Goal: Information Seeking & Learning: Learn about a topic

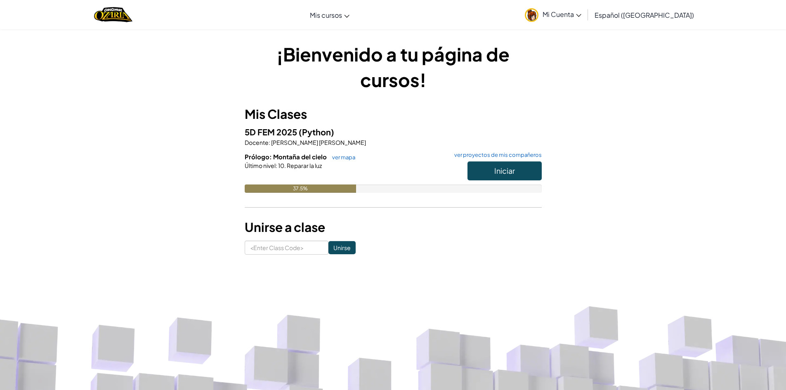
click at [581, 12] on span "Mi Cuenta" at bounding box center [561, 14] width 39 height 9
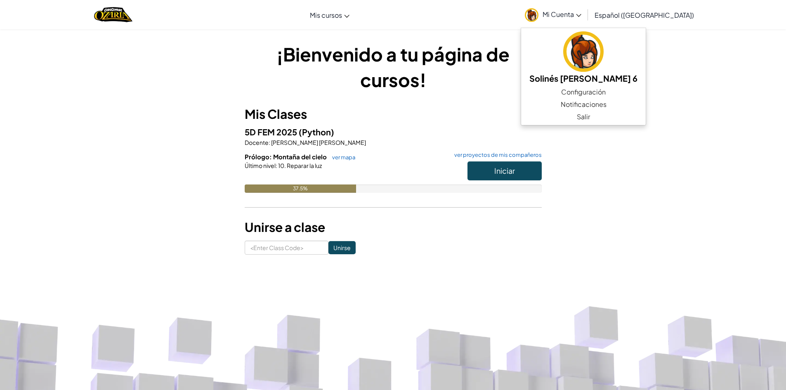
click at [628, 171] on div "¡Bienvenido a tu página de cursos! Mis Clases 5D FEM 2025 (Python) Docente : [P…" at bounding box center [393, 147] width 483 height 213
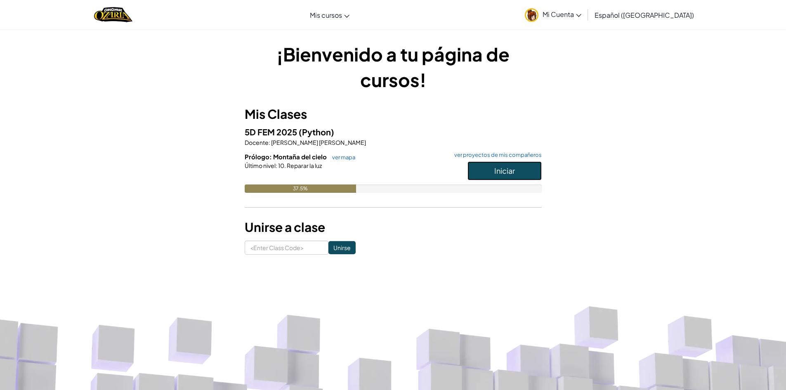
click at [533, 169] on button "Iniciar" at bounding box center [504, 170] width 74 height 19
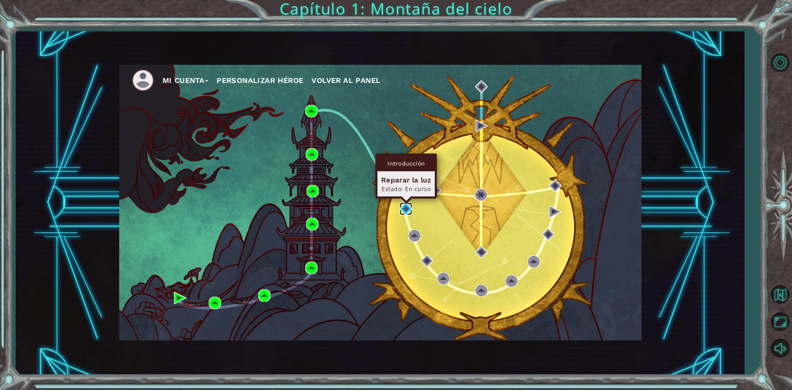
click at [405, 214] on img at bounding box center [406, 208] width 12 height 12
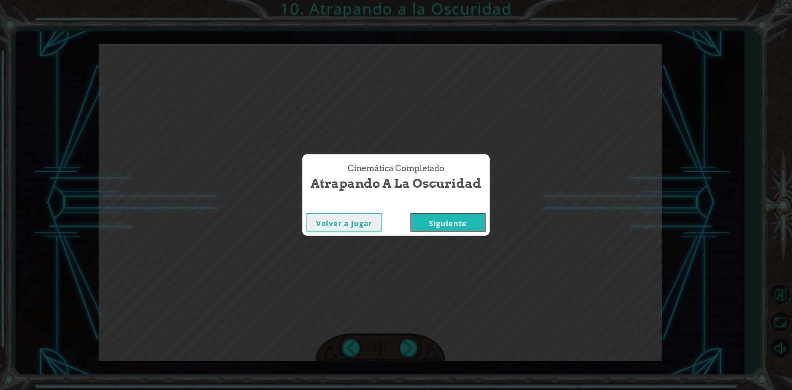
click at [422, 221] on button "Siguiente" at bounding box center [447, 222] width 75 height 19
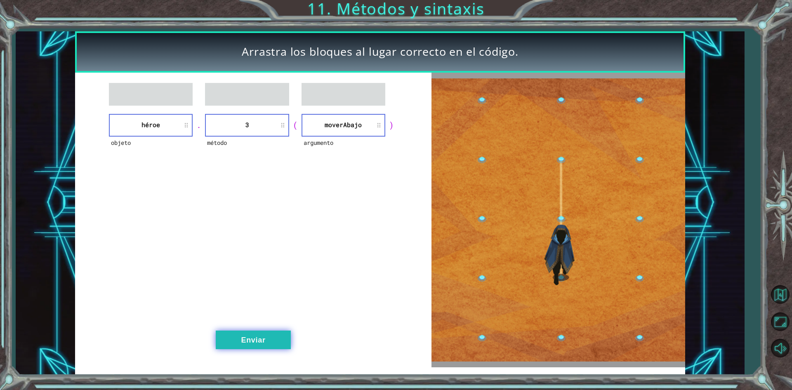
click at [231, 337] on button "Enviar" at bounding box center [253, 339] width 75 height 19
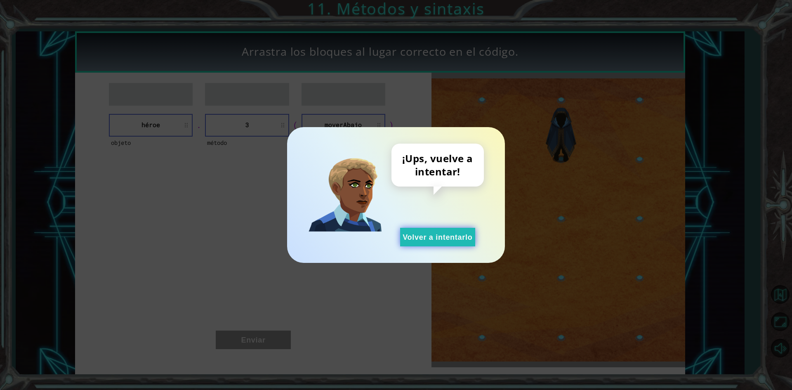
click at [443, 240] on button "Volver a intentarlo" at bounding box center [437, 237] width 75 height 19
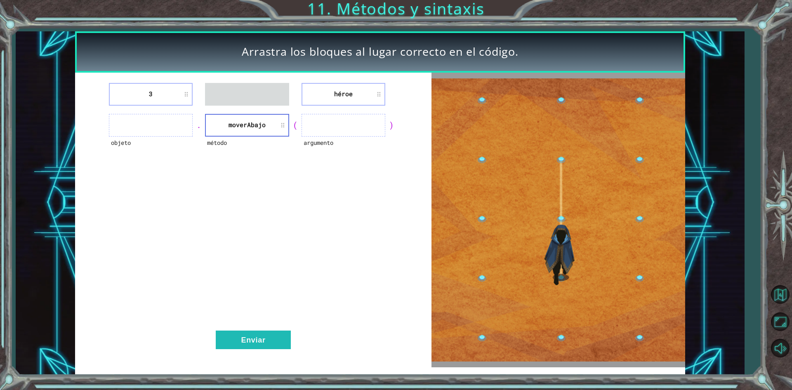
click at [242, 132] on li "moverAbajo" at bounding box center [247, 125] width 84 height 23
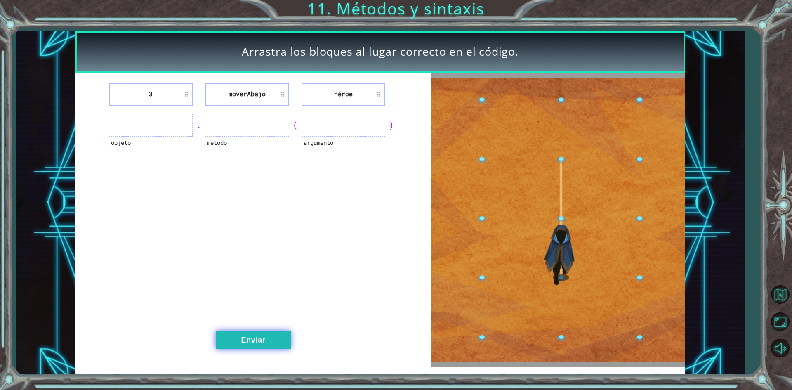
click at [245, 339] on button "Enviar" at bounding box center [253, 339] width 75 height 19
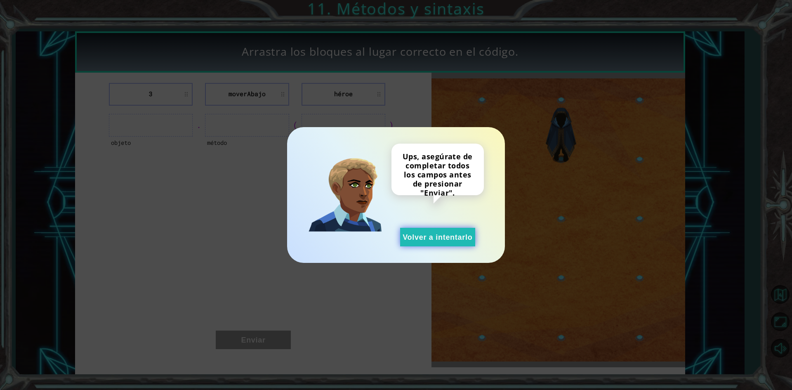
click at [436, 233] on button "Volver a intentarlo" at bounding box center [437, 237] width 75 height 19
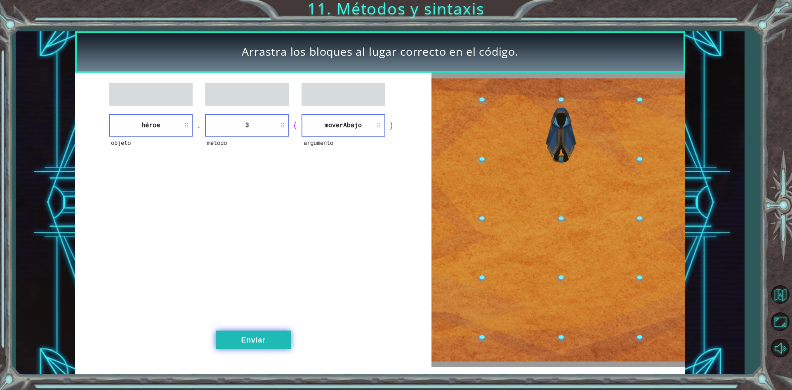
click at [249, 344] on button "Enviar" at bounding box center [253, 339] width 75 height 19
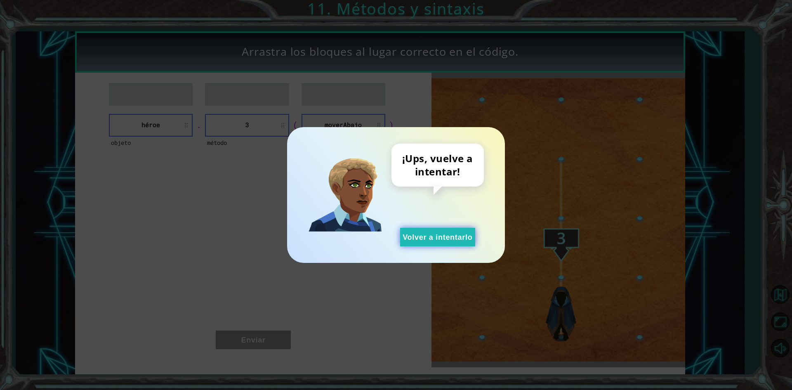
click at [434, 235] on button "Volver a intentarlo" at bounding box center [437, 237] width 75 height 19
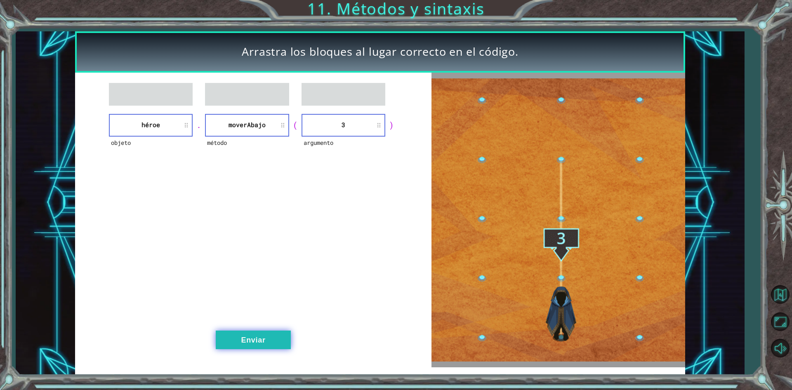
click at [268, 346] on button "Enviar" at bounding box center [253, 339] width 75 height 19
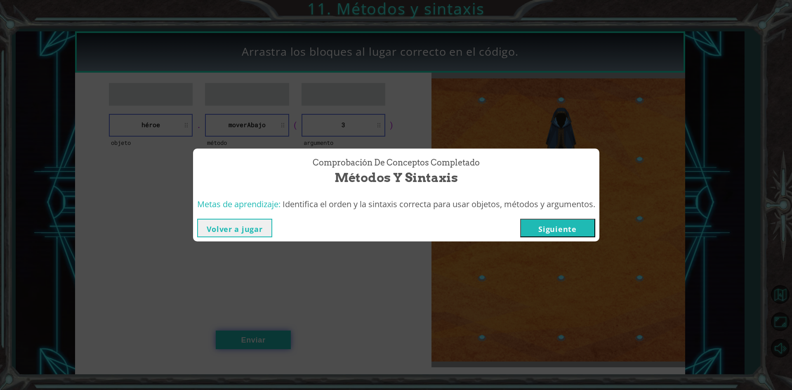
click at [271, 334] on div "Comprobación de conceptos Completado Métodos y sintaxis Metas de aprendizaje: I…" at bounding box center [396, 195] width 792 height 390
drag, startPoint x: 588, startPoint y: 227, endPoint x: 586, endPoint y: 238, distance: 11.2
click at [588, 233] on button "Siguiente" at bounding box center [557, 228] width 75 height 19
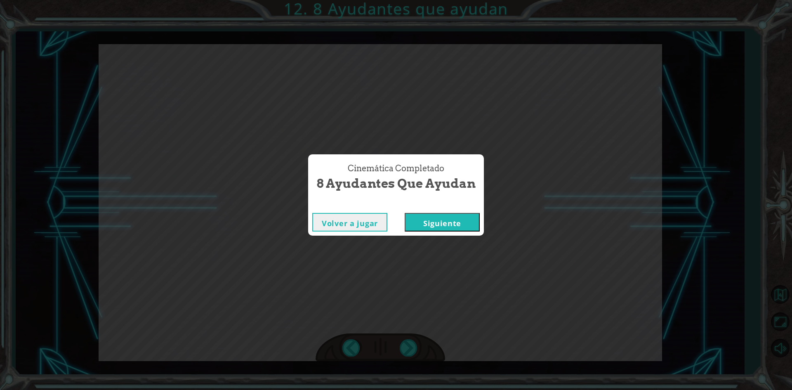
click at [434, 229] on button "Siguiente" at bounding box center [442, 222] width 75 height 19
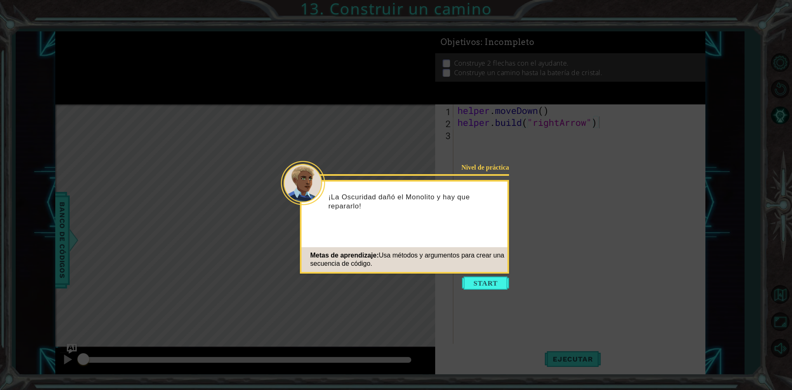
click at [490, 285] on button "Start" at bounding box center [485, 282] width 47 height 13
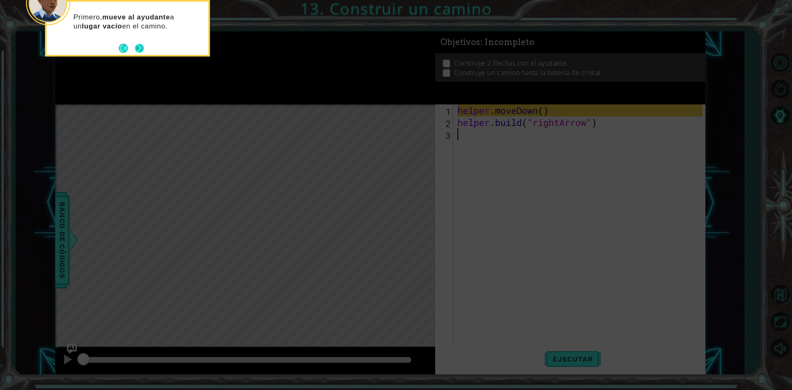
drag, startPoint x: 148, startPoint y: 47, endPoint x: 140, endPoint y: 49, distance: 7.9
click at [146, 48] on div "Primero, mueve al ayudante a un lugar vacío en el camino." at bounding box center [127, 28] width 165 height 56
click at [136, 49] on button "Next" at bounding box center [139, 48] width 9 height 9
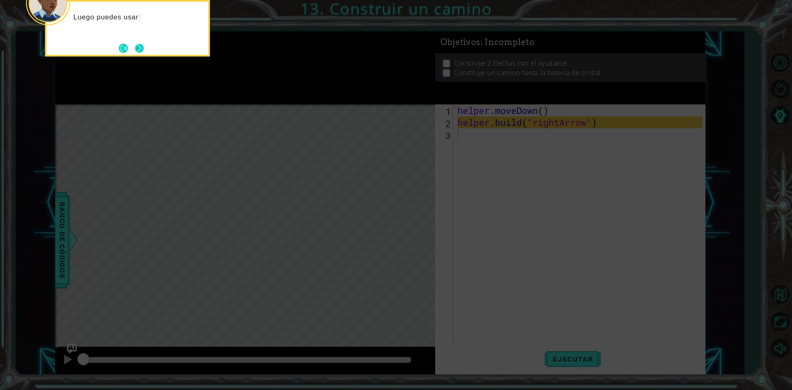
click at [137, 52] on button "Next" at bounding box center [139, 48] width 9 height 9
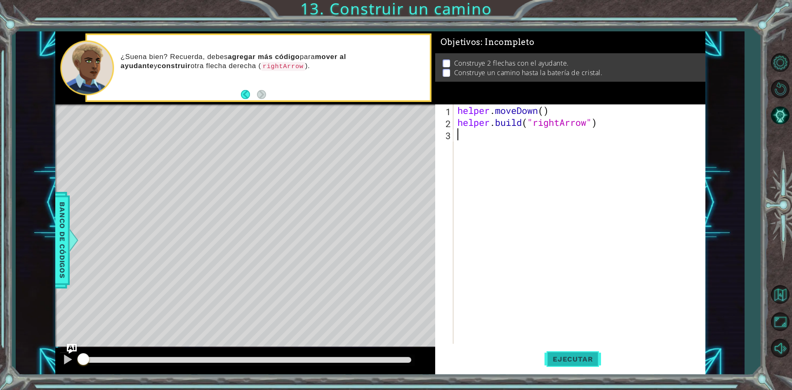
click at [567, 352] on button "Ejecutar" at bounding box center [572, 359] width 56 height 27
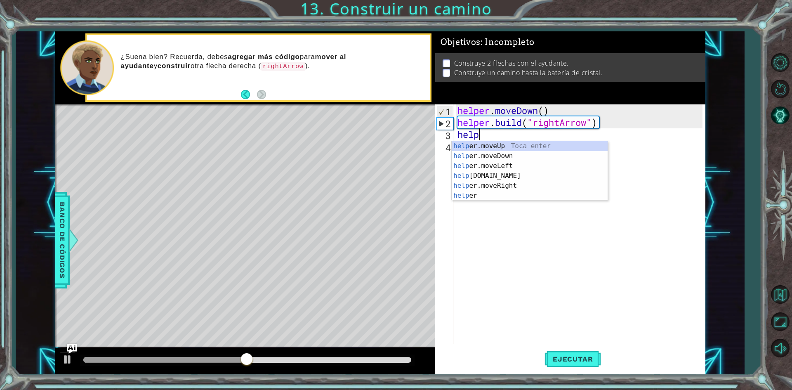
scroll to position [0, 0]
click at [509, 187] on div "help er.moveUp Toca enter help er.moveDown Toca enter help er.moveLeft Toca ent…" at bounding box center [530, 180] width 156 height 79
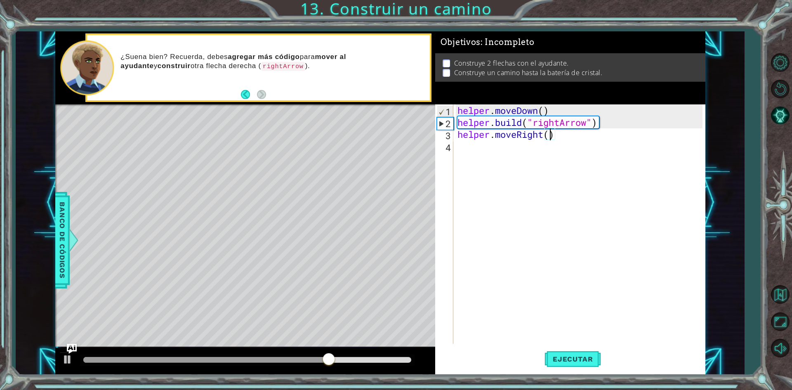
scroll to position [0, 4]
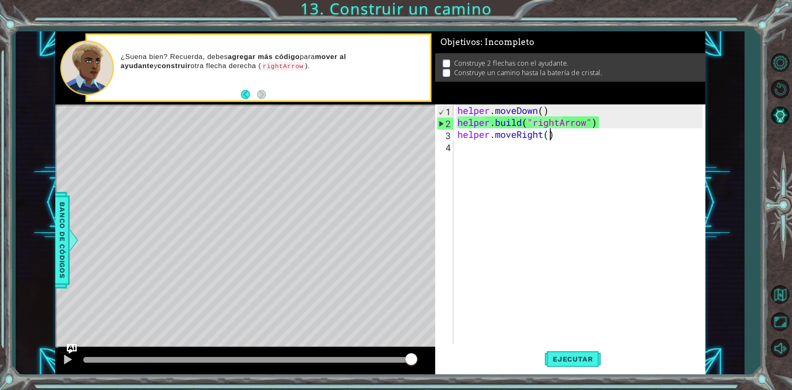
type textarea "helper.moveRight(3)"
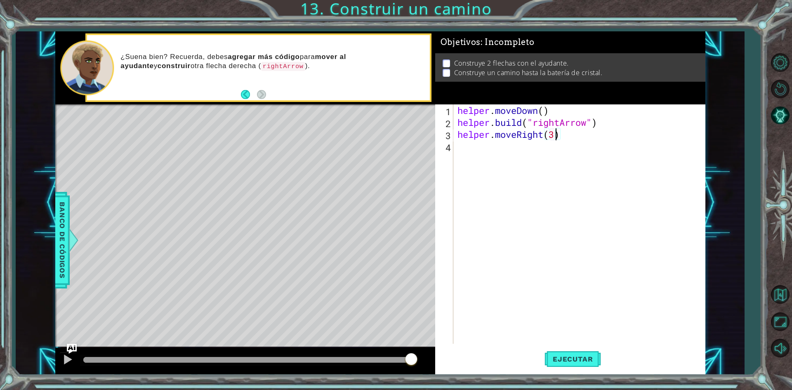
click at [475, 160] on div "helper . moveDown ( ) helper . build ( "rightArrow" ) helper . moveRight ( 3 )" at bounding box center [581, 235] width 251 height 263
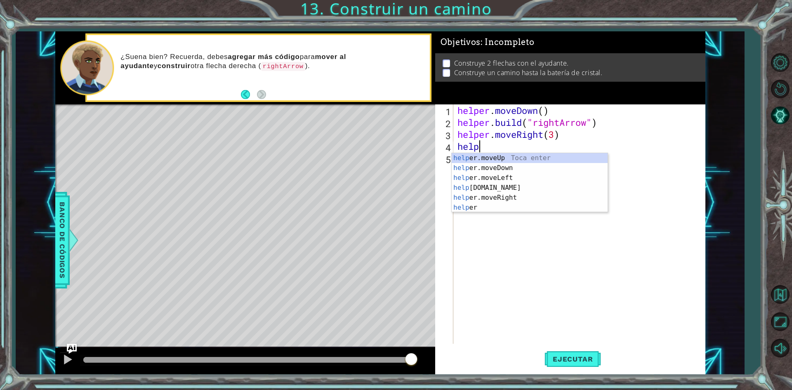
scroll to position [0, 1]
click at [487, 209] on div "helper Toca enter helper .moveUp Toca enter helper .moveDown Toca enter helper …" at bounding box center [530, 192] width 156 height 79
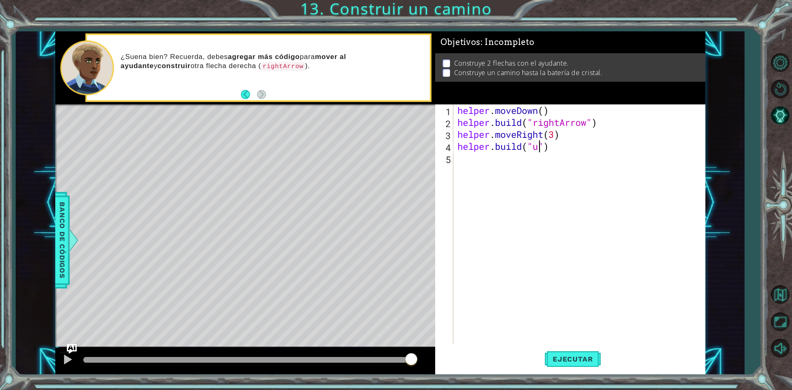
scroll to position [0, 4]
click at [547, 160] on div "" rightArrow" Toca enter" at bounding box center [600, 168] width 156 height 30
click at [597, 359] on span "Ejecutar" at bounding box center [572, 359] width 56 height 8
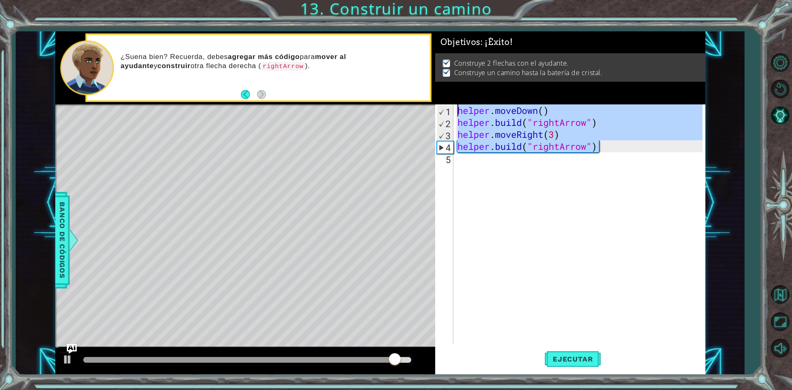
drag, startPoint x: 599, startPoint y: 148, endPoint x: 446, endPoint y: 101, distance: 159.9
click at [446, 101] on div "Objetivos : ¡Éxito! Construye 2 flechas con el ayudante. Construye un camino ha…" at bounding box center [570, 202] width 270 height 343
type textarea "helper.moveDown() [DOMAIN_NAME]("rightArrow")"
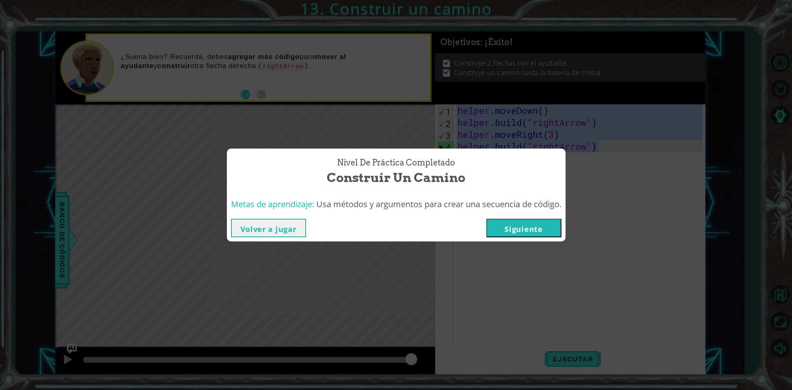
click at [551, 225] on button "Siguiente" at bounding box center [523, 228] width 75 height 19
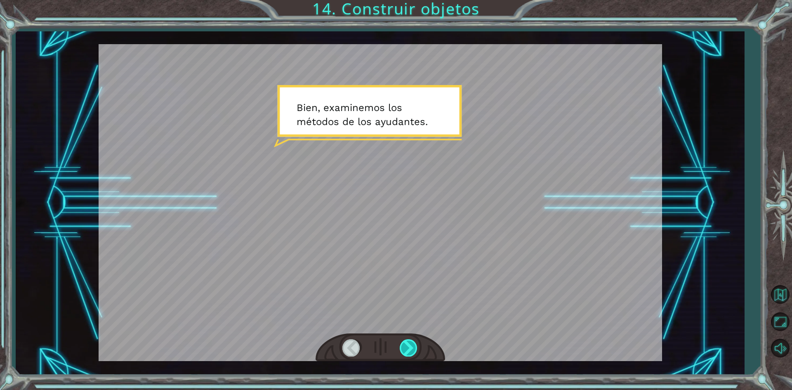
click at [410, 342] on div at bounding box center [409, 347] width 19 height 17
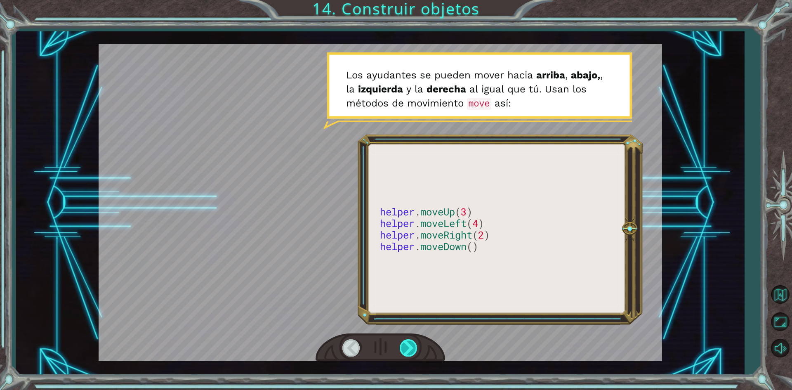
click at [401, 352] on div at bounding box center [409, 347] width 19 height 17
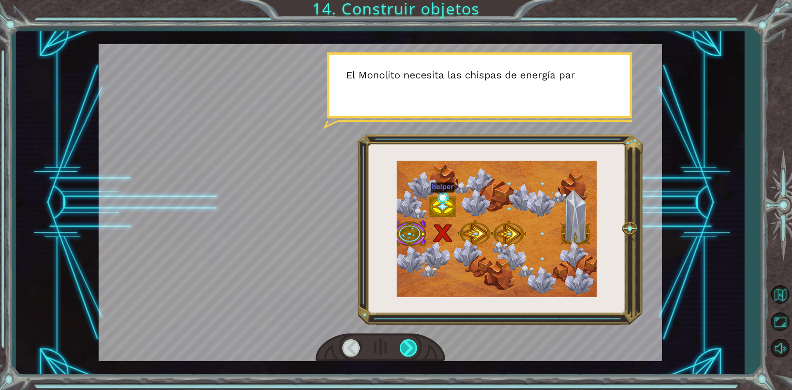
click at [407, 348] on div at bounding box center [409, 347] width 19 height 17
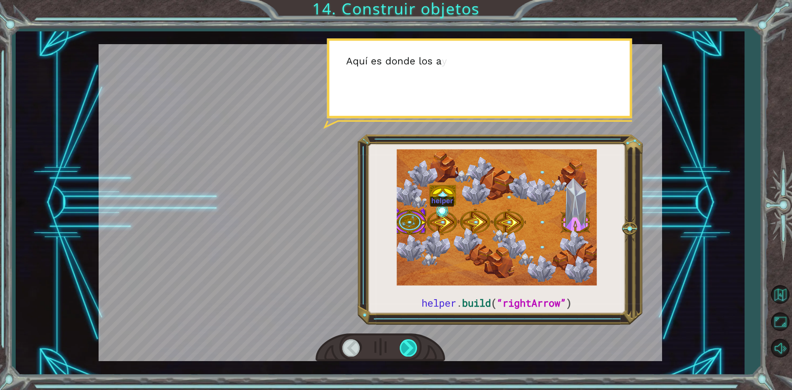
click at [409, 349] on div at bounding box center [409, 347] width 19 height 17
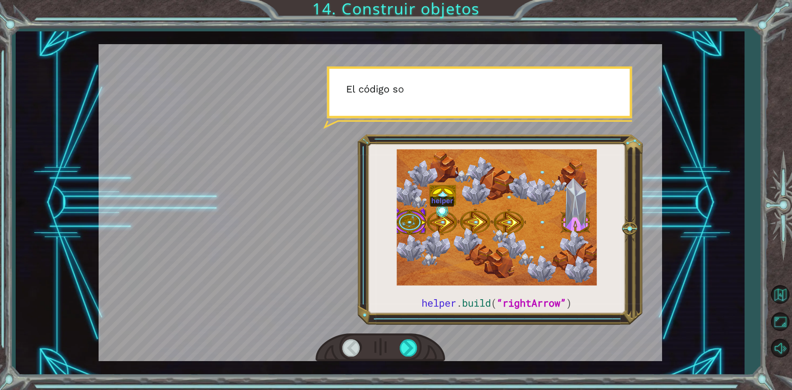
click at [412, 360] on div at bounding box center [379, 347] width 129 height 28
click at [405, 350] on div at bounding box center [409, 347] width 19 height 17
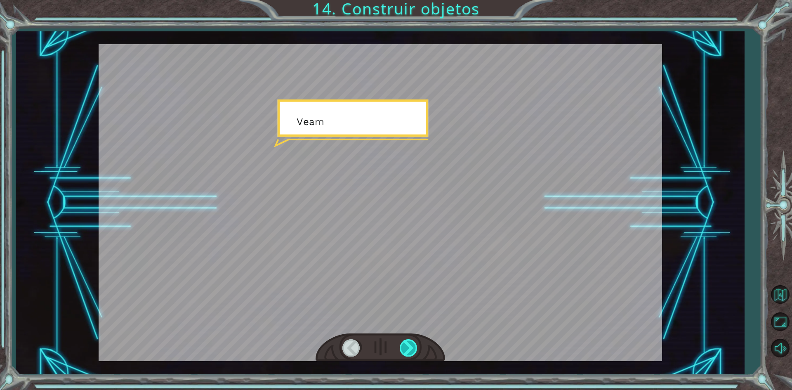
click at [405, 350] on div at bounding box center [409, 347] width 19 height 17
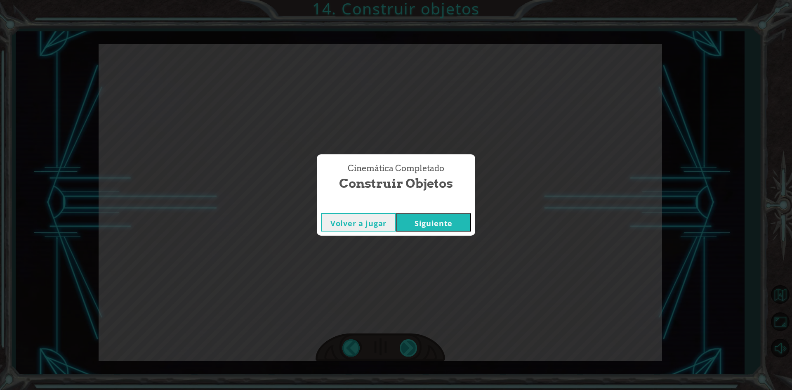
click at [405, 350] on div "Cinemática Completado Construir objetos Volver a jugar [GEOGRAPHIC_DATA]" at bounding box center [396, 195] width 792 height 390
click at [440, 225] on button "Siguiente" at bounding box center [433, 222] width 75 height 19
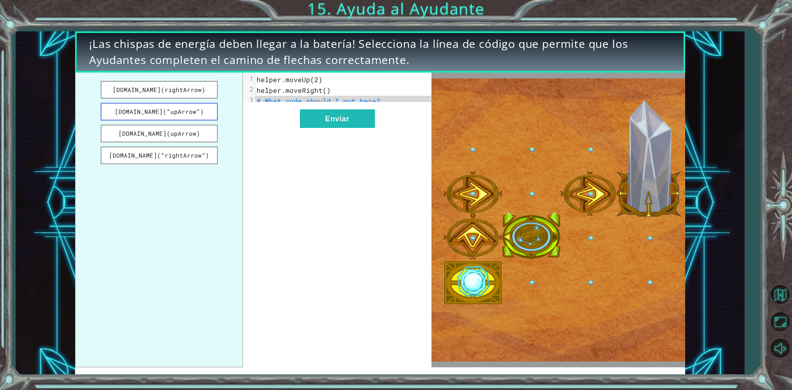
click at [190, 113] on button "[DOMAIN_NAME](“upArrow”)" at bounding box center [159, 112] width 117 height 18
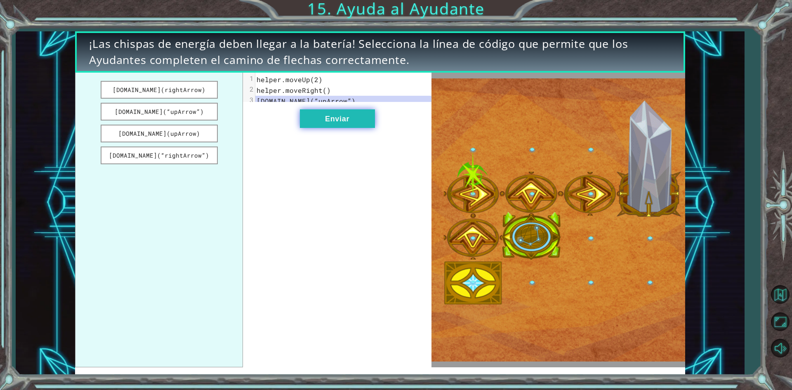
click at [326, 128] on button "Enviar" at bounding box center [337, 118] width 75 height 19
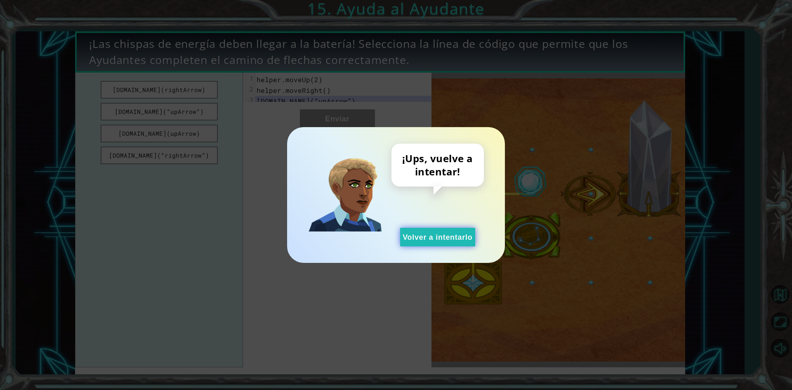
drag, startPoint x: 444, startPoint y: 238, endPoint x: 206, endPoint y: 98, distance: 276.0
click at [440, 234] on button "Volver a intentarlo" at bounding box center [437, 237] width 75 height 19
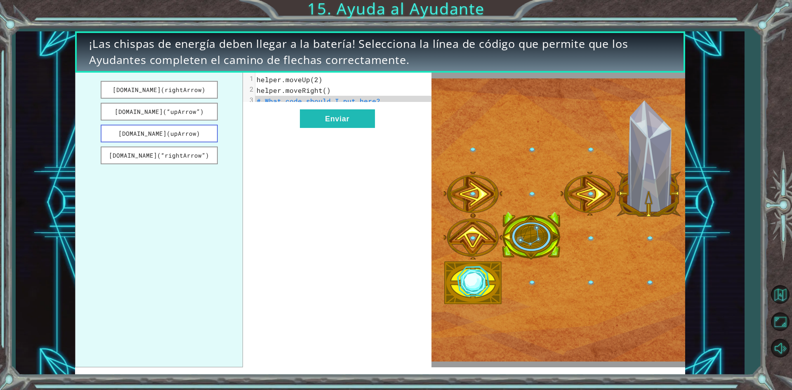
click at [146, 131] on button "[DOMAIN_NAME](upArrow)" at bounding box center [159, 134] width 117 height 18
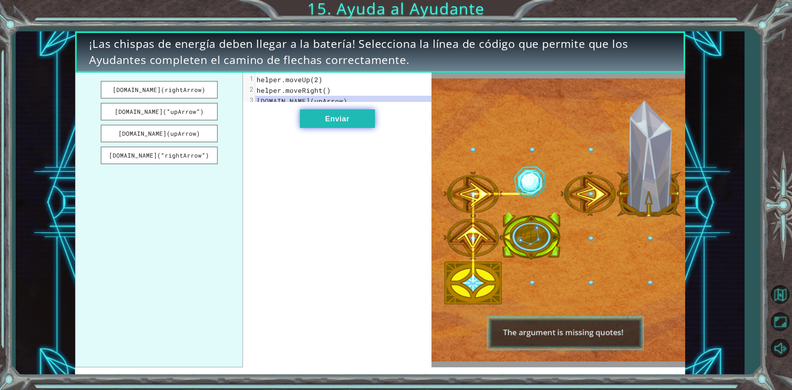
click at [367, 125] on button "Enviar" at bounding box center [337, 118] width 75 height 19
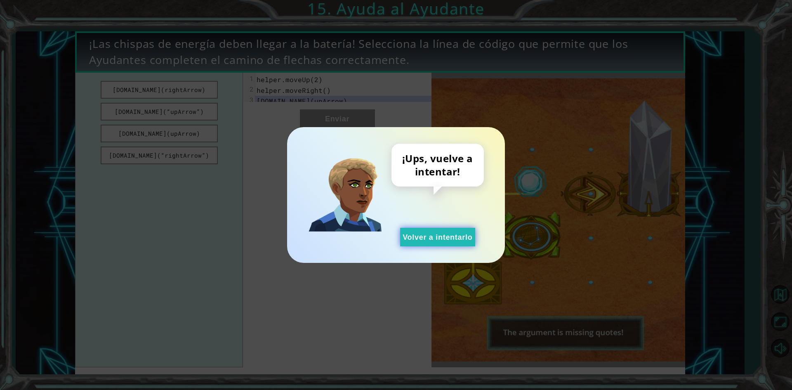
click at [435, 243] on button "Volver a intentarlo" at bounding box center [437, 237] width 75 height 19
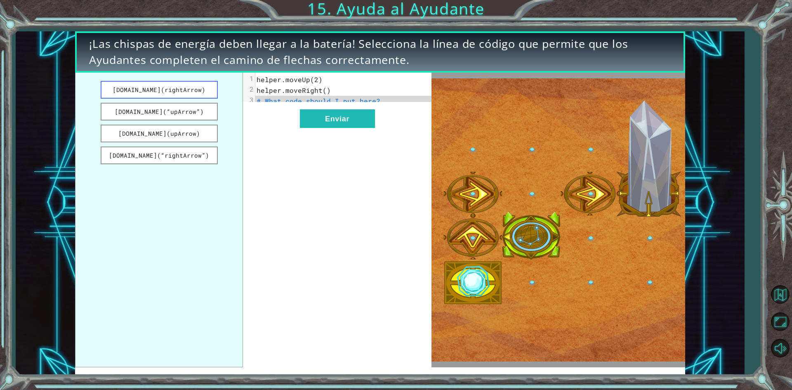
click at [144, 94] on button "[DOMAIN_NAME](rightArrow)" at bounding box center [159, 90] width 117 height 18
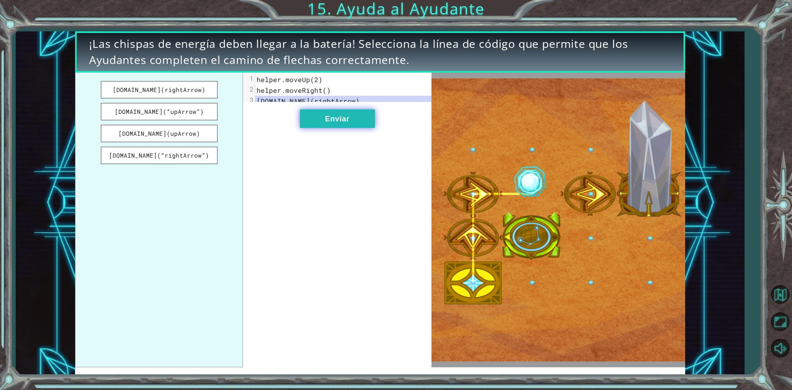
click at [344, 128] on button "Enviar" at bounding box center [337, 118] width 75 height 19
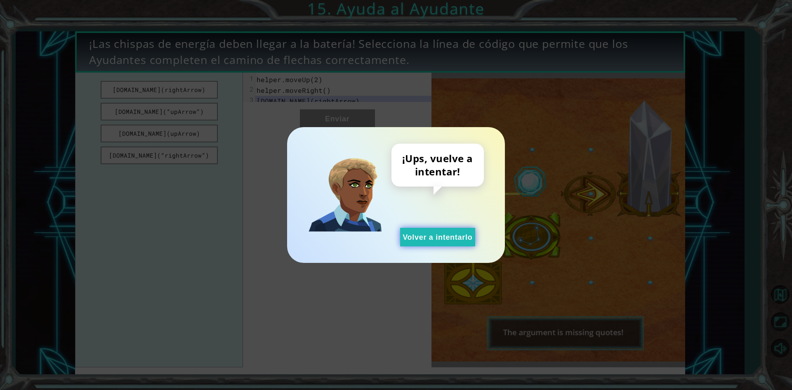
drag, startPoint x: 410, startPoint y: 243, endPoint x: 227, endPoint y: 98, distance: 233.3
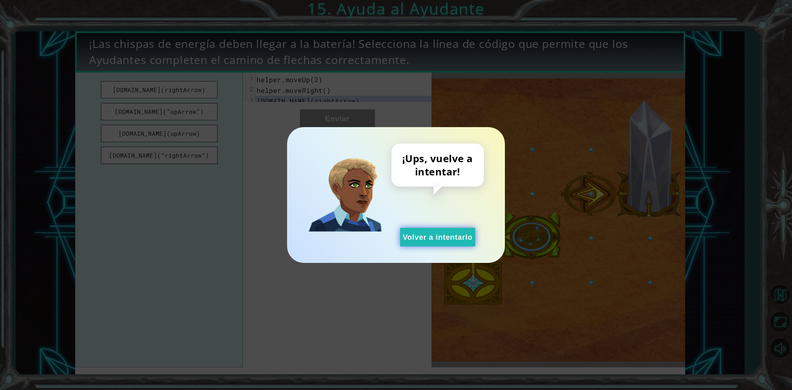
click at [409, 242] on button "Volver a intentarlo" at bounding box center [437, 237] width 75 height 19
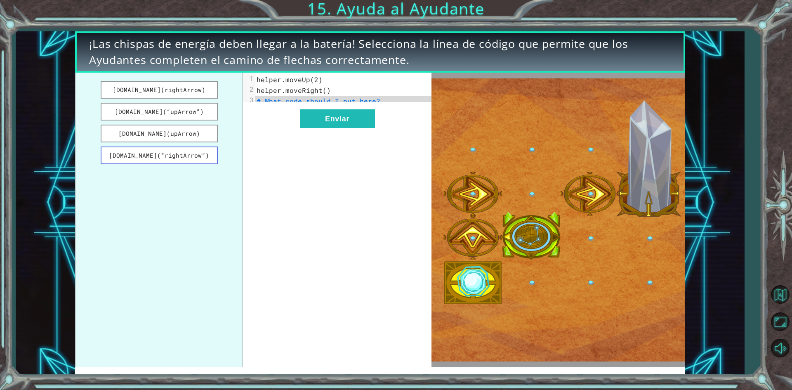
click at [166, 151] on button "[DOMAIN_NAME](“rightArrow”)" at bounding box center [159, 155] width 117 height 18
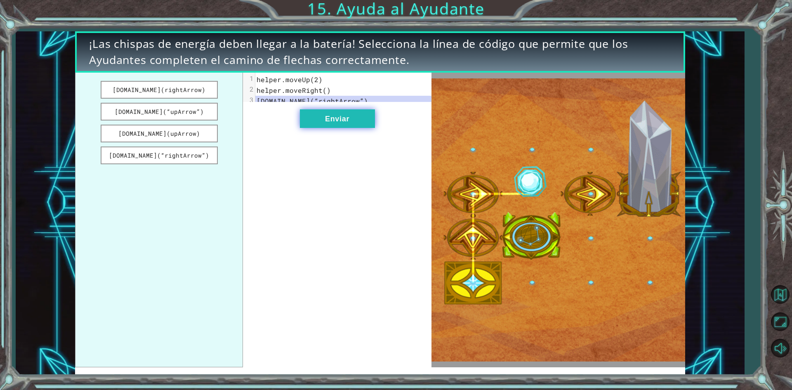
click at [352, 125] on button "Enviar" at bounding box center [337, 118] width 75 height 19
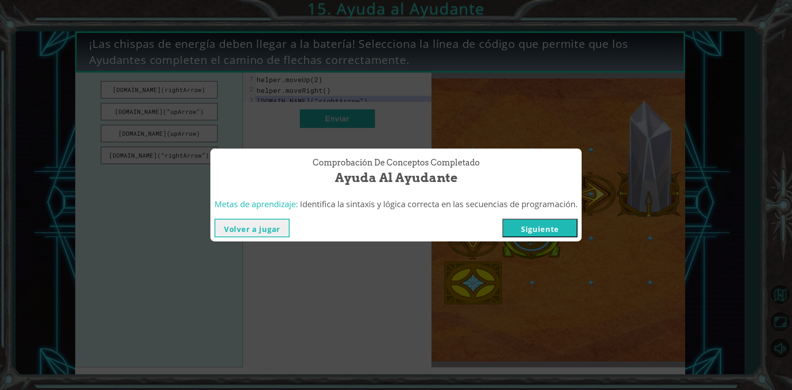
click at [528, 226] on button "Siguiente" at bounding box center [539, 228] width 75 height 19
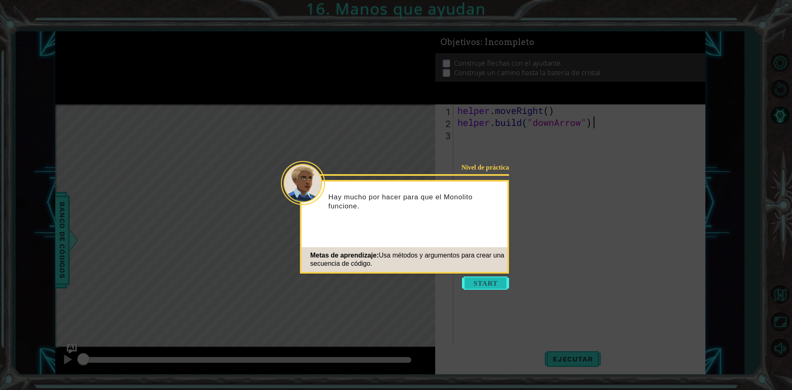
click at [483, 286] on button "Start" at bounding box center [485, 282] width 47 height 13
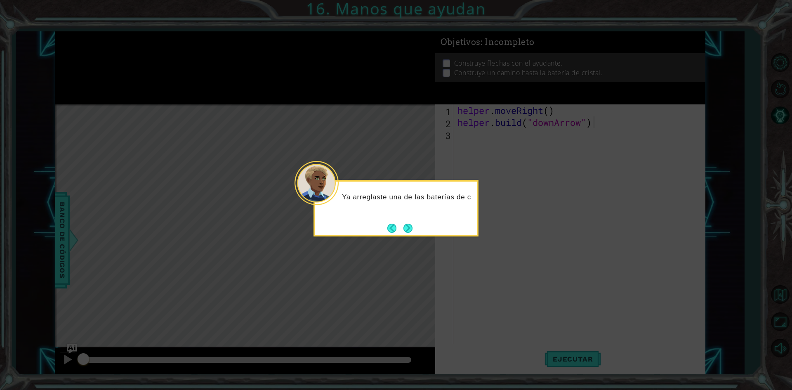
click at [405, 228] on button "Next" at bounding box center [407, 228] width 9 height 9
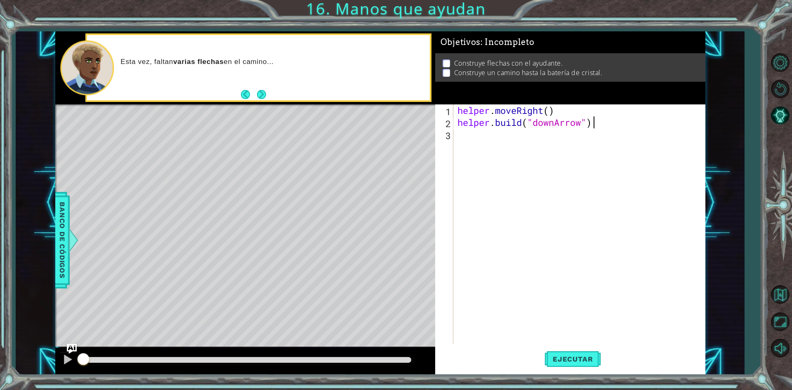
scroll to position [0, 6]
click at [559, 124] on div "helper . moveRight ( ) helper . build ( "downArrow" )" at bounding box center [581, 235] width 251 height 263
click at [557, 124] on div "helper . moveRight ( ) helper . build ( "downArrow" )" at bounding box center [581, 235] width 251 height 263
type textarea "[DOMAIN_NAME]("rightArrow")"
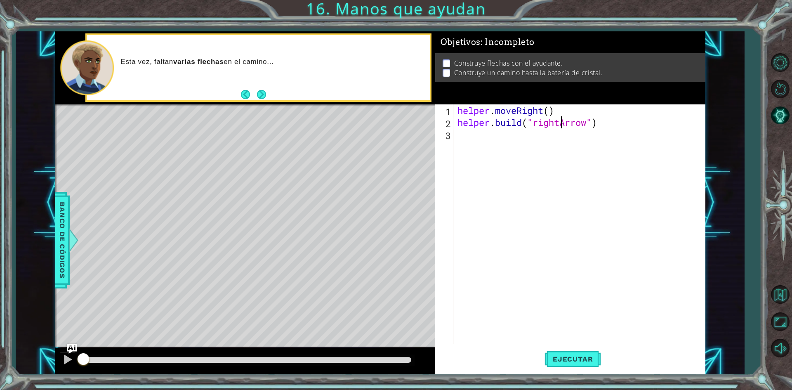
scroll to position [0, 5]
click at [458, 138] on div "helper . moveRight ( ) helper . build ( "rightArrow" )" at bounding box center [581, 235] width 251 height 263
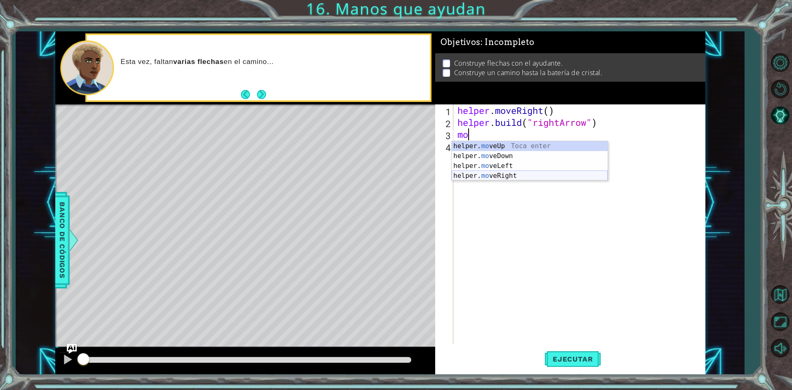
click at [518, 172] on div "helper. mo veUp Toca enter helper. mo veDown Toca enter helper. mo veLeft Toca …" at bounding box center [530, 170] width 156 height 59
type textarea "helper.moveRight(1)"
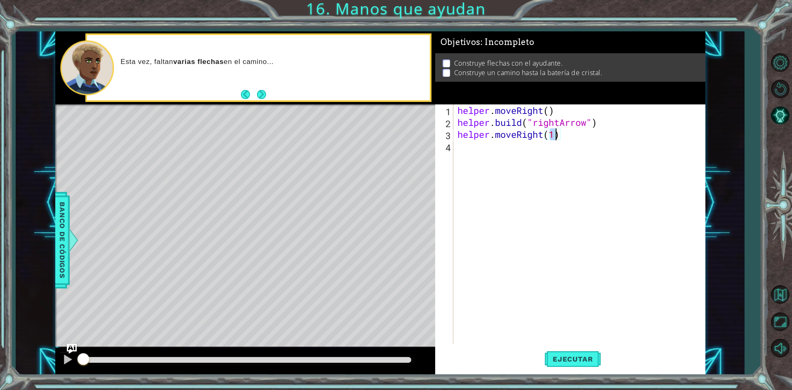
click at [464, 143] on div "helper . moveRight ( ) helper . build ( "rightArrow" ) helper . moveRight ( 1 )" at bounding box center [581, 235] width 251 height 263
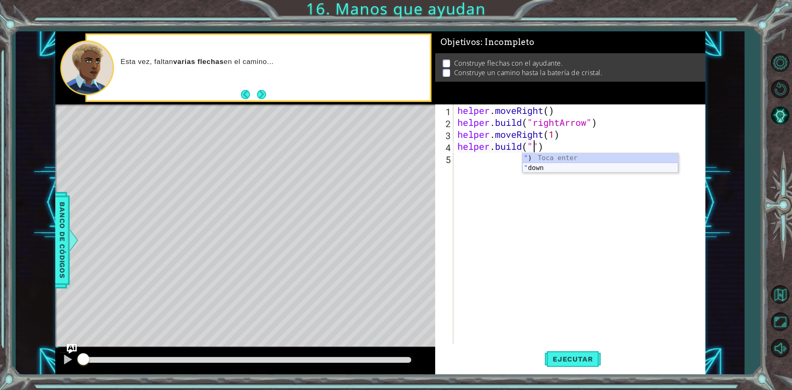
click at [636, 163] on div "" ) Toca enter " down Toca enter" at bounding box center [600, 173] width 156 height 40
type textarea "[DOMAIN_NAME]("downArrow")"
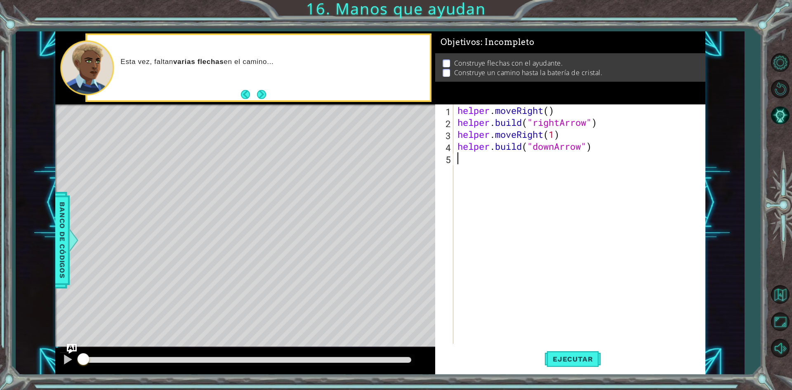
click at [464, 160] on div "helper . moveRight ( ) helper . build ( "rightArrow" ) helper . moveRight ( 1 )…" at bounding box center [581, 235] width 251 height 263
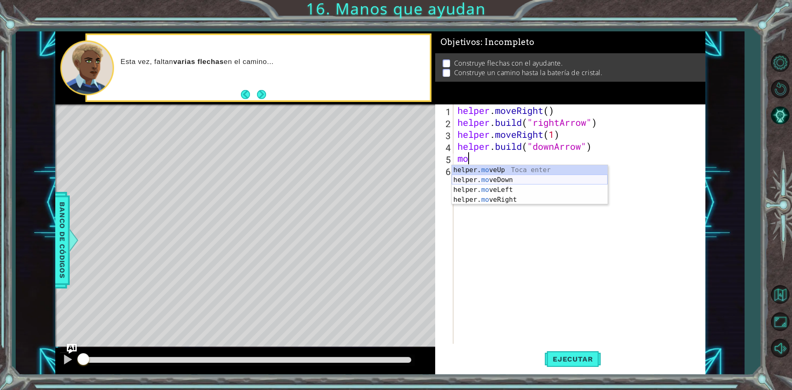
click at [555, 179] on div "helper. mo veUp Toca enter helper. mo veDown Toca enter helper. mo veLeft Toca …" at bounding box center [530, 194] width 156 height 59
type textarea "helper.moveDown(1)"
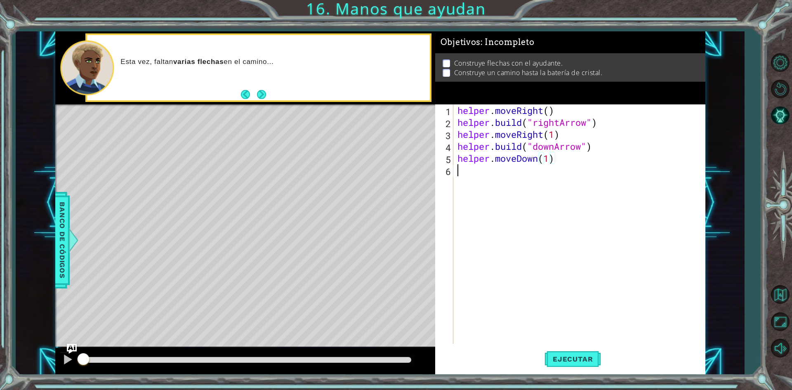
click at [461, 172] on div "helper . moveRight ( ) helper . build ( "rightArrow" ) helper . moveRight ( 1 )…" at bounding box center [581, 235] width 251 height 263
click at [517, 172] on div "helper . moveRight ( ) helper . build ( "rightArrow" ) helper . moveRight ( 1 )…" at bounding box center [581, 235] width 251 height 263
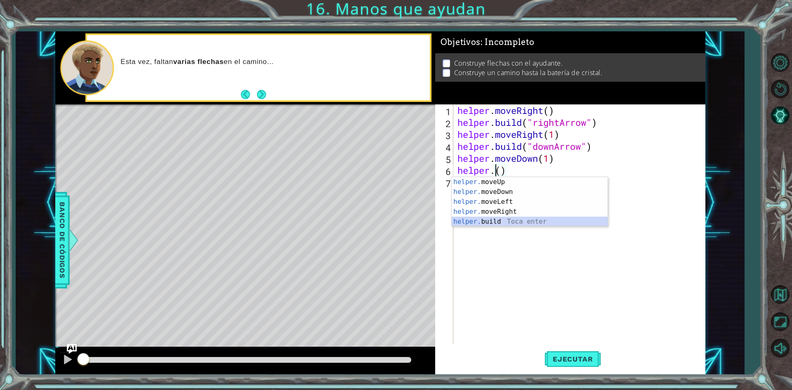
click at [529, 220] on div "helper. moveUp Toca enter helper. moveDown Toca enter helper. moveLeft Toca ent…" at bounding box center [530, 211] width 156 height 69
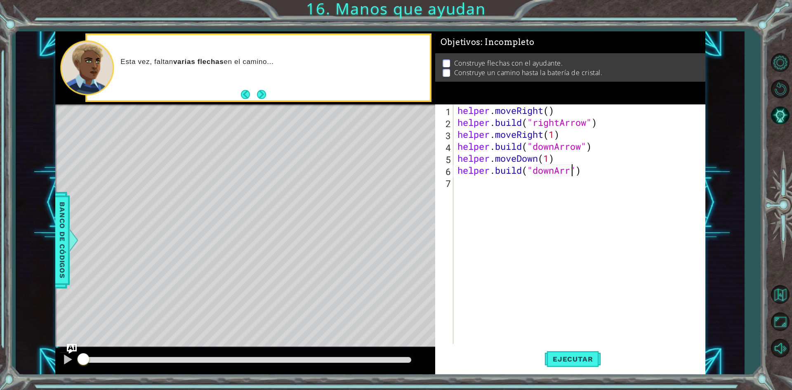
scroll to position [0, 5]
type textarea "[DOMAIN_NAME]("downArrow")"
click at [457, 187] on div "helper . moveRight ( ) helper . build ( "rightArrow" ) helper . moveRight ( 1 )…" at bounding box center [581, 235] width 251 height 263
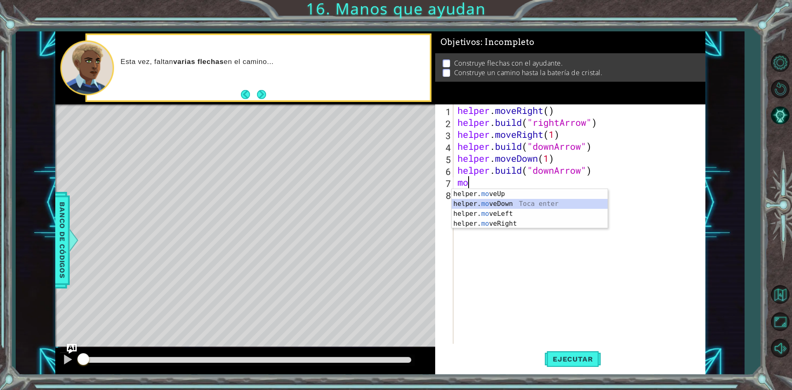
drag, startPoint x: 532, startPoint y: 205, endPoint x: 533, endPoint y: 198, distance: 7.1
click at [532, 202] on div "helper. mo veUp Toca enter helper. mo veDown Toca enter helper. mo veLeft Toca …" at bounding box center [530, 218] width 156 height 59
type textarea "helper.moveDown(1)"
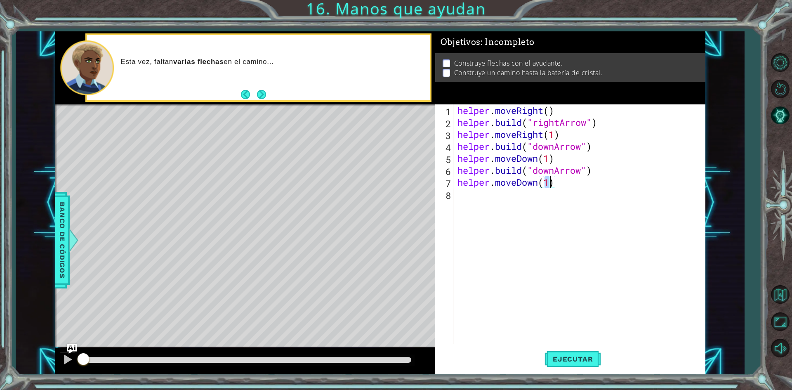
click at [463, 202] on div "helper . moveRight ( ) helper . build ( "rightArrow" ) helper . moveRight ( 1 )…" at bounding box center [581, 235] width 251 height 263
click at [560, 190] on div "helper . moveRight ( ) helper . build ( "rightArrow" ) helper . moveRight ( 1 )…" at bounding box center [579, 223] width 247 height 239
type textarea "[DOMAIN_NAME]("downArrow")"
click at [753, 137] on div "1 ההההההההההההההההההההההההההההההההההההההההההההההההההההההההההההההההההההההההההההה…" at bounding box center [396, 195] width 792 height 390
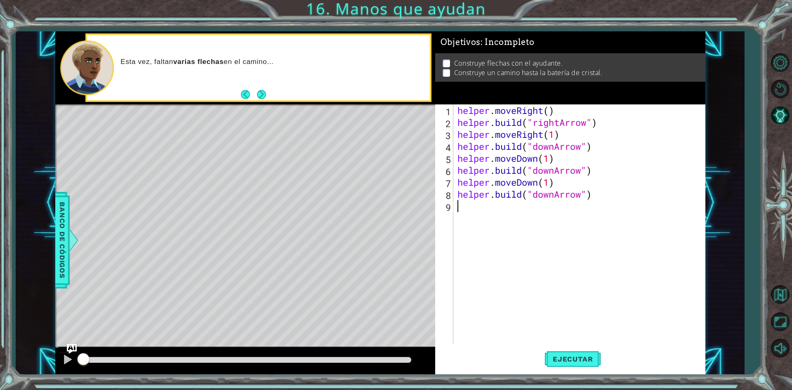
click at [461, 210] on div "helper . moveRight ( ) helper . build ( "rightArrow" ) helper . moveRight ( 1 )…" at bounding box center [581, 235] width 251 height 263
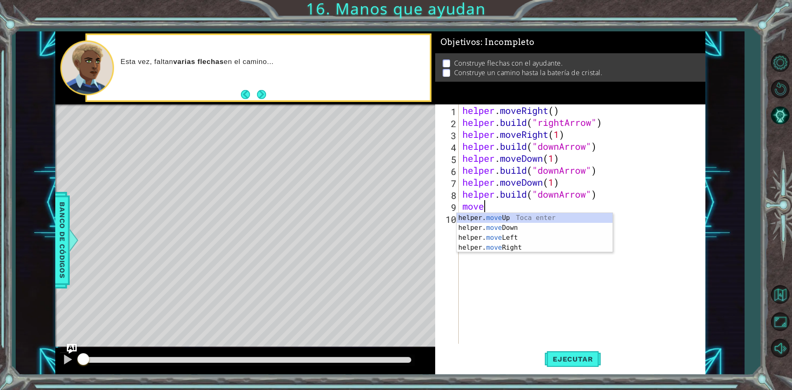
scroll to position [0, 0]
click at [522, 229] on div "helper. move Up Toca enter helper. move Down Toca enter helper. move Left Toca …" at bounding box center [535, 242] width 156 height 59
type textarea "helper.moveDown(1)"
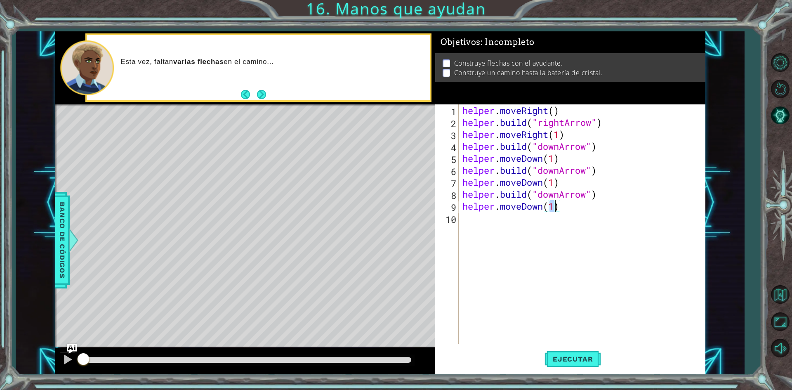
click at [464, 226] on div "helper . moveRight ( ) helper . build ( "rightArrow" ) helper . moveRight ( 1 )…" at bounding box center [584, 235] width 246 height 263
type textarea "[DOMAIN_NAME]("rightArrow")"
click at [469, 229] on div "helper . moveRight ( ) helper . build ( "rightArrow" ) helper . moveRight ( 1 )…" at bounding box center [584, 235] width 246 height 263
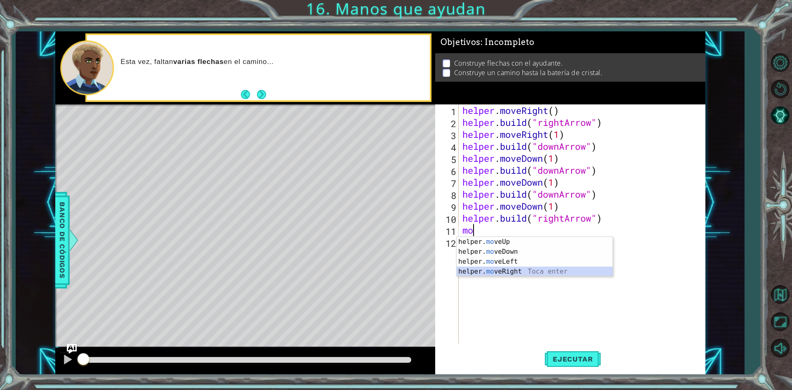
click at [542, 272] on div "helper. mo veUp Toca enter helper. mo veDown Toca enter helper. mo veLeft Toca …" at bounding box center [535, 266] width 156 height 59
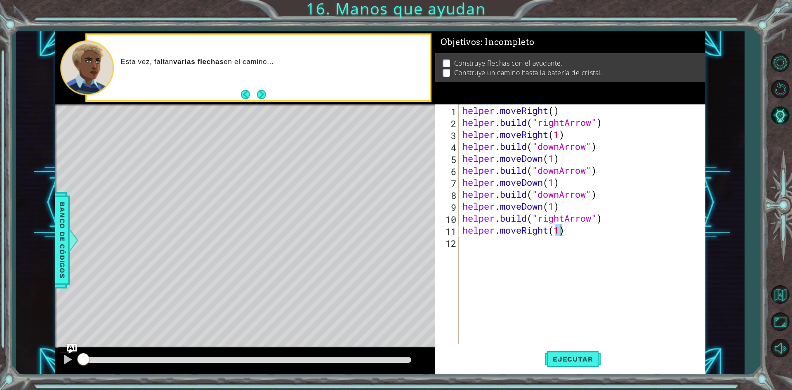
scroll to position [0, 4]
click at [619, 231] on div "helper . moveRight ( ) helper . build ( "rightArrow" ) helper . moveRight ( 1 )…" at bounding box center [584, 235] width 246 height 263
click at [631, 231] on div "helper . moveRight ( ) helper . build ( "rightArrow" ) helper . moveRight ( 1 )…" at bounding box center [584, 235] width 246 height 263
type textarea "helper.moveRight(2)"
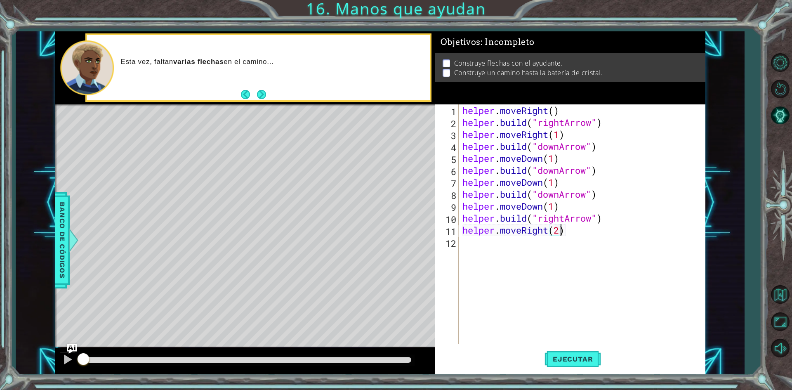
scroll to position [0, 4]
click at [465, 245] on div "helper . moveRight ( ) helper . build ( "rightArrow" ) helper . moveRight ( 1 )…" at bounding box center [584, 235] width 246 height 263
type textarea "[DOMAIN_NAME]("rightArrow")"
click at [463, 253] on div "helper . moveRight ( ) helper . build ( "rightArrow" ) helper . moveRight ( 1 )…" at bounding box center [584, 235] width 246 height 263
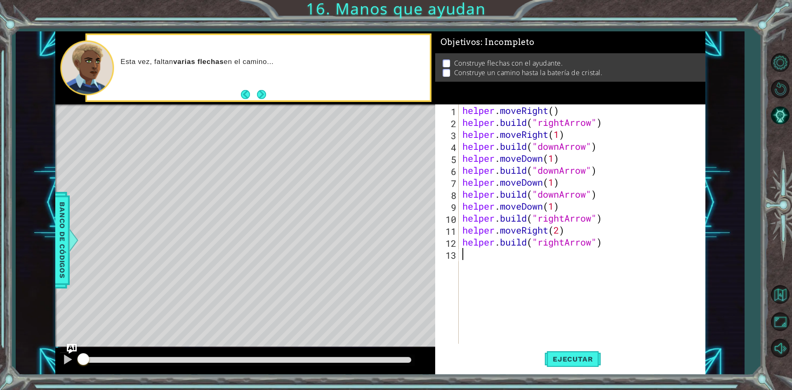
scroll to position [0, 0]
click at [586, 358] on span "Ejecutar" at bounding box center [572, 359] width 56 height 8
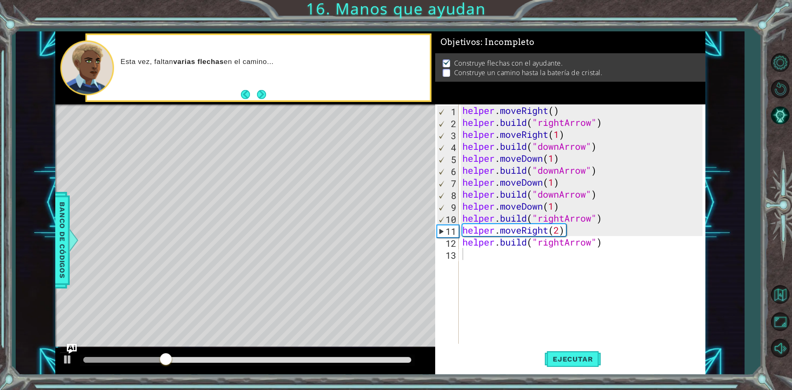
drag, startPoint x: 574, startPoint y: 40, endPoint x: 559, endPoint y: 76, distance: 39.0
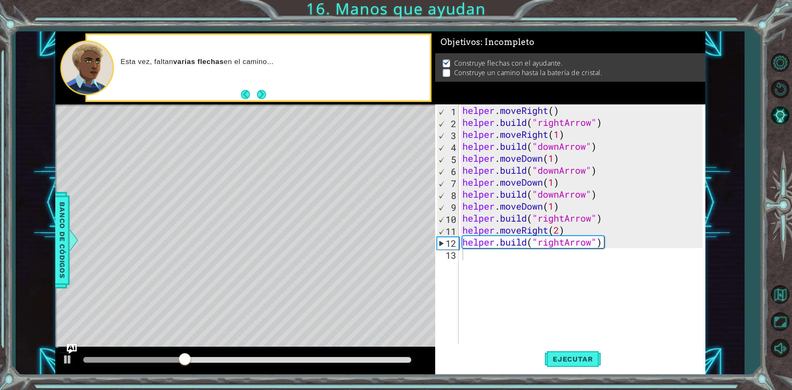
drag, startPoint x: 559, startPoint y: 76, endPoint x: 723, endPoint y: 193, distance: 201.7
click at [740, 214] on div "1 ההההההההההההההההההההההההההההההההההההההההההההההההההההההההההההההההההההההההההההה…" at bounding box center [380, 202] width 728 height 343
click at [546, 106] on div "helper . moveRight ( ) helper . build ( "rightArrow" ) helper . moveRight ( 1 )…" at bounding box center [584, 235] width 246 height 263
click at [567, 123] on div "helper . moveRight ( ) helper . build ( "rightArrow" ) helper . moveRight ( 1 )…" at bounding box center [584, 235] width 246 height 263
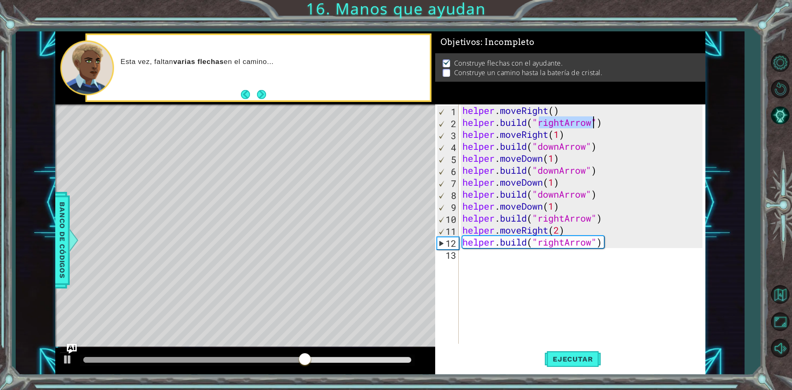
click at [567, 123] on div "helper . moveRight ( ) helper . build ( "rightArrow" ) helper . moveRight ( 1 )…" at bounding box center [582, 223] width 242 height 239
drag, startPoint x: 734, startPoint y: 183, endPoint x: 729, endPoint y: 172, distance: 12.0
click at [731, 175] on div "1 ההההההההההההההההההההההההההההההההההההההההההההההההההההההההההההההההההההההההההההה…" at bounding box center [380, 202] width 728 height 343
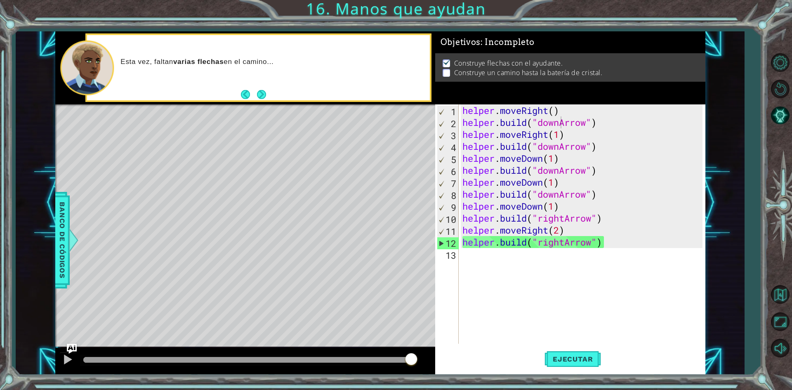
click at [549, 135] on div "helper . moveRight ( ) helper . build ( "downArrow" ) helper . moveRight ( 1 ) …" at bounding box center [584, 235] width 246 height 263
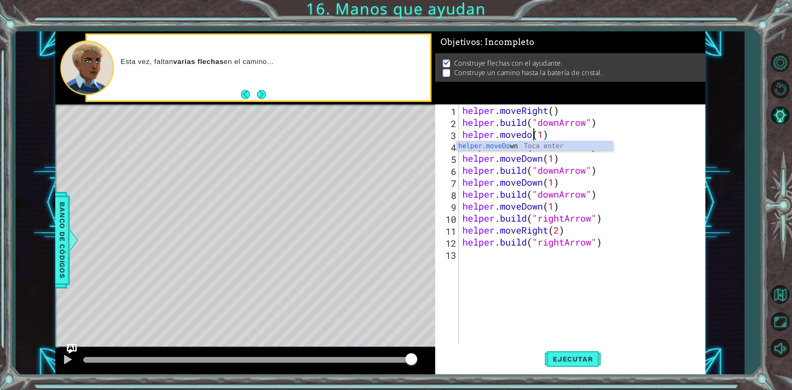
scroll to position [0, 3]
click at [580, 134] on div "helper . moveRight ( ) helper . build ( "downArrow" ) helper . moveDown ( 1 ) (…" at bounding box center [584, 235] width 246 height 263
click at [573, 132] on div "helper . moveRight ( ) helper . build ( "downArrow" ) helper . moveDown ( 1 ) (…" at bounding box center [584, 235] width 246 height 263
click at [577, 132] on div "helper . moveRight ( ) helper . build ( "downArrow" ) helper . moveDown ( 1 ) (…" at bounding box center [584, 235] width 246 height 263
drag, startPoint x: 577, startPoint y: 132, endPoint x: 563, endPoint y: 134, distance: 13.7
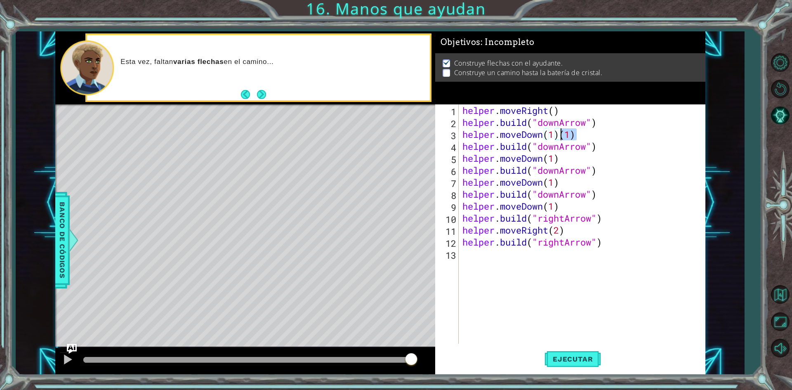
click at [563, 134] on div "helper . moveRight ( ) helper . build ( "downArrow" ) helper . moveDown ( 1 ) (…" at bounding box center [584, 235] width 246 height 263
click at [560, 170] on div "helper . moveRight ( ) helper . build ( "downArrow" ) helper . moveDown ( 1 ) h…" at bounding box center [584, 235] width 246 height 263
click at [543, 183] on div "helper . moveRight ( ) helper . build ( "downArrow" ) helper . moveDown ( 1 ) h…" at bounding box center [584, 235] width 246 height 263
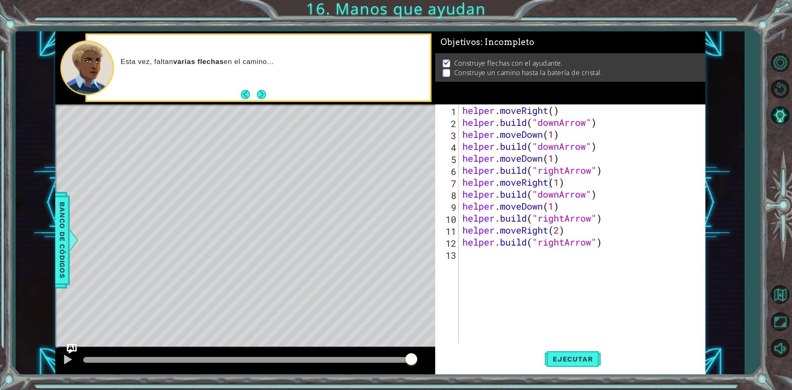
click at [731, 173] on div "1 ההההההההההההההההההההההההההההההההההההההההההההההההההההההההההההההההההההההההההההה…" at bounding box center [380, 202] width 728 height 343
click at [559, 195] on div "helper . moveRight ( ) helper . build ( "downArrow" ) helper . moveDown ( 1 ) h…" at bounding box center [584, 235] width 246 height 263
click at [544, 207] on div "helper . moveRight ( ) helper . build ( "downArrow" ) helper . moveDown ( 1 ) h…" at bounding box center [584, 235] width 246 height 263
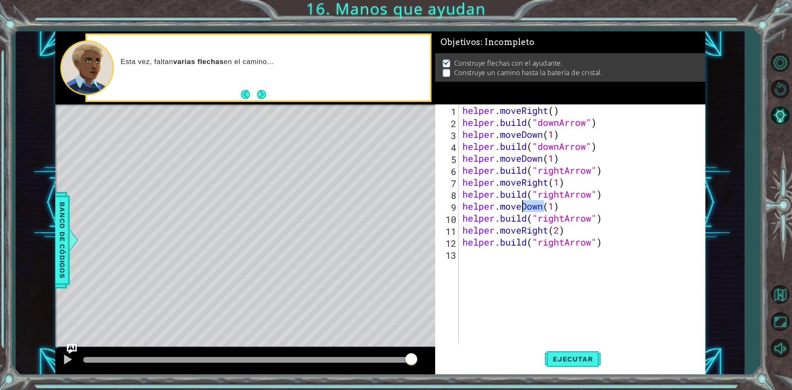
drag, startPoint x: 544, startPoint y: 207, endPoint x: 523, endPoint y: 209, distance: 20.7
click at [523, 209] on div "helper . moveRight ( ) helper . build ( "downArrow" ) helper . moveDown ( 1 ) h…" at bounding box center [584, 235] width 246 height 263
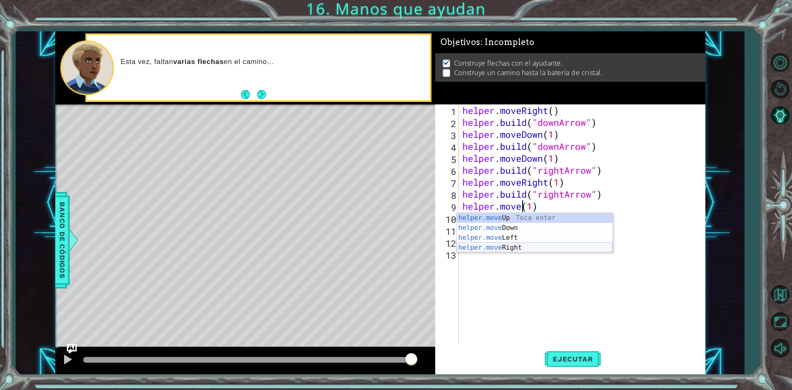
drag, startPoint x: 494, startPoint y: 246, endPoint x: 504, endPoint y: 246, distance: 9.5
click at [488, 257] on body "1 ההההההההההההההההההההההההההההההההההההההההההההההההההההההההההההההההההההההההההההה…" at bounding box center [396, 195] width 792 height 390
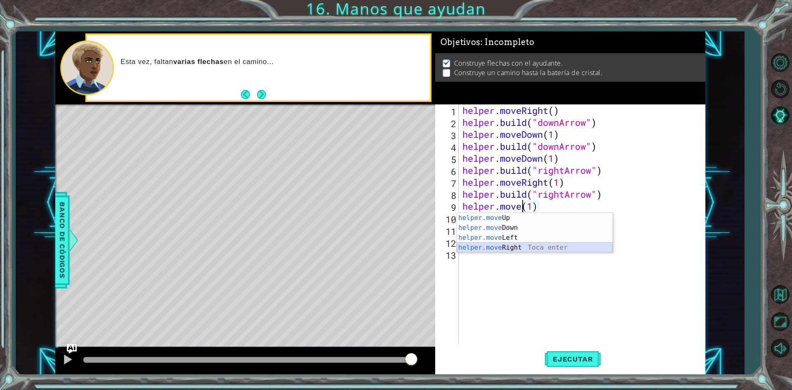
click at [506, 246] on div "helper.move Up Toca enter helper.move Down Toca enter helper.move Left Toca ent…" at bounding box center [535, 242] width 156 height 59
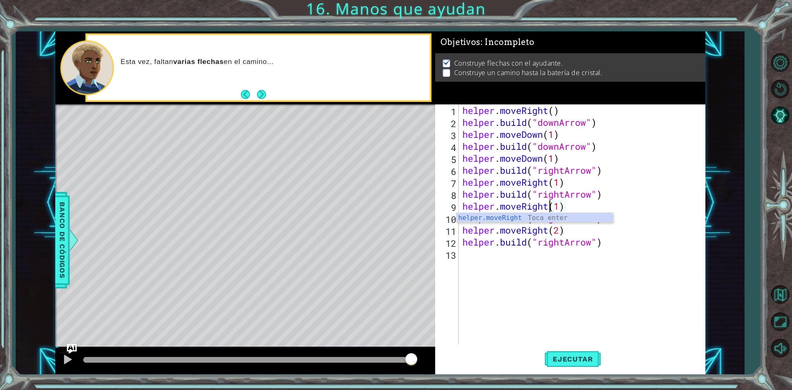
click at [744, 168] on div "1 ההההההההההההההההההההההההההההההההההההההההההההההההההההההההההההההההההההההההההההה…" at bounding box center [380, 202] width 728 height 343
drag, startPoint x: 604, startPoint y: 244, endPoint x: 537, endPoint y: 244, distance: 67.2
click at [537, 244] on div "helper . moveRight ( ) helper . build ( "downArrow" ) helper . moveDown ( 1 ) h…" at bounding box center [584, 235] width 246 height 263
click at [563, 242] on div "helper . moveRight ( ) helper . build ( "downArrow" ) helper . moveDown ( 1 ) h…" at bounding box center [582, 223] width 242 height 239
click at [566, 240] on div "helper . moveRight ( ) helper . build ( "downArrow" ) helper . moveDown ( 1 ) h…" at bounding box center [584, 235] width 246 height 263
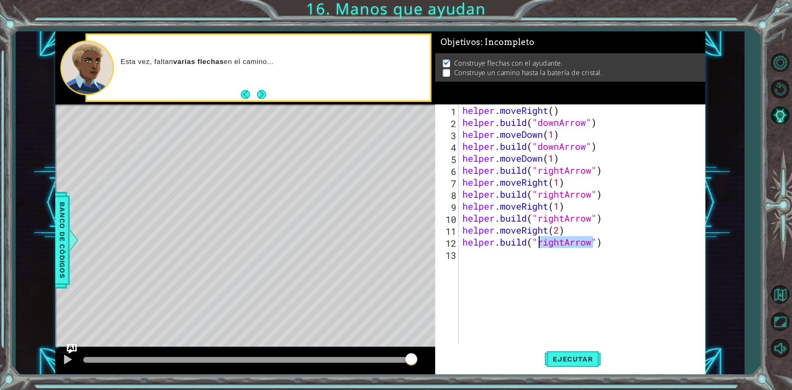
drag, startPoint x: 565, startPoint y: 240, endPoint x: 558, endPoint y: 242, distance: 7.2
click at [558, 242] on div "helper . moveRight ( ) helper . build ( "downArrow" ) helper . moveDown ( 1 ) h…" at bounding box center [584, 235] width 246 height 263
click at [567, 244] on div "helper . moveRight ( ) helper . build ( "downArrow" ) helper . moveDown ( 1 ) h…" at bounding box center [582, 223] width 242 height 239
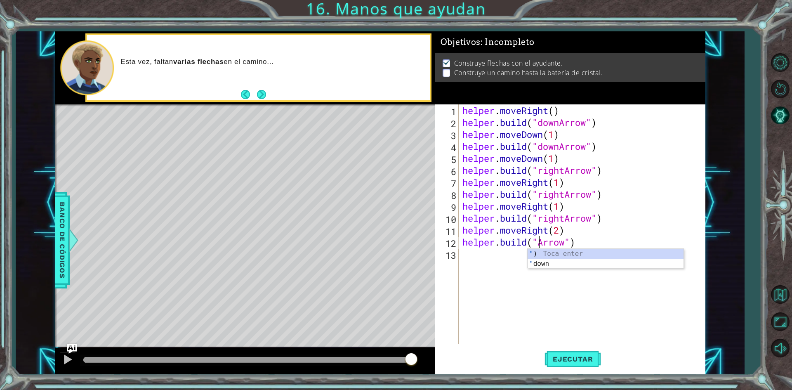
scroll to position [0, 4]
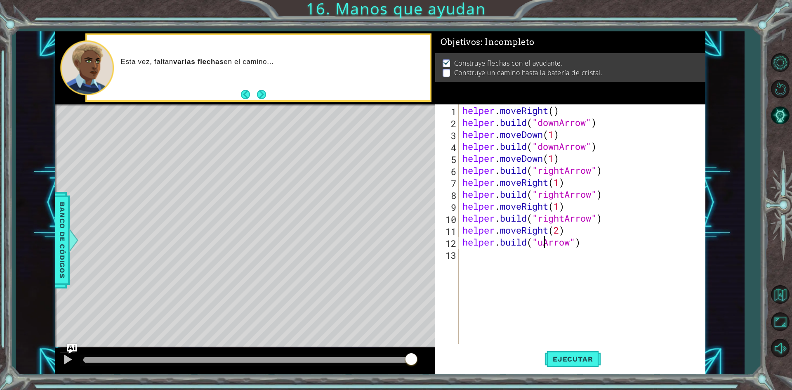
type textarea "[DOMAIN_NAME]("upArrow")"
click at [464, 259] on div "helper . moveRight ( ) helper . build ( "downArrow" ) helper . moveDown ( 1 ) h…" at bounding box center [584, 235] width 246 height 263
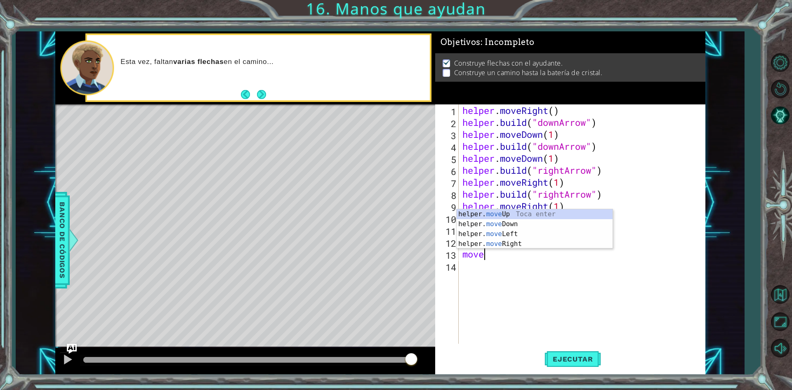
scroll to position [0, 0]
type textarea "helper.moveUp(1)"
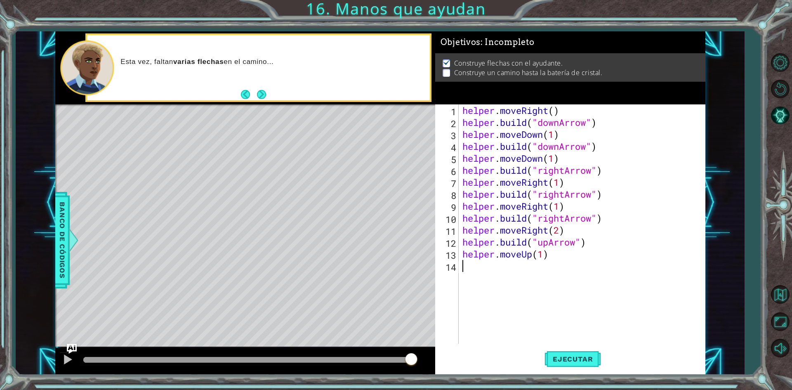
click at [464, 266] on div "helper . moveRight ( ) helper . build ( "downArrow" ) helper . moveDown ( 1 ) h…" at bounding box center [584, 235] width 246 height 263
click at [561, 232] on div "helper . moveRight ( ) helper . build ( "downArrow" ) helper . moveDown ( 1 ) h…" at bounding box center [584, 235] width 246 height 263
click at [586, 359] on span "Ejecutar" at bounding box center [572, 359] width 56 height 8
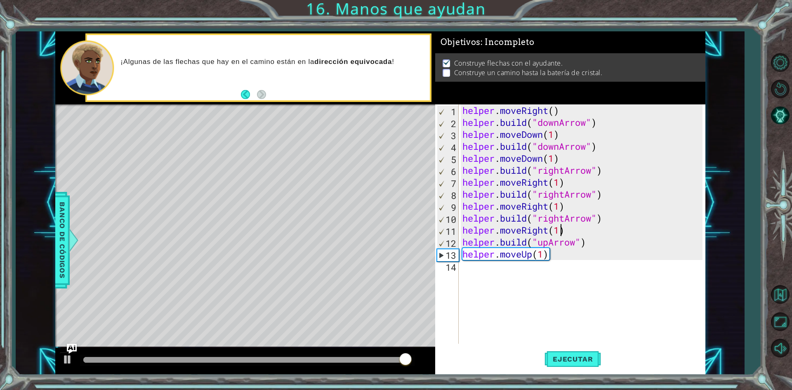
click at [471, 109] on div "helper . moveRight ( ) helper . build ( "downArrow" ) helper . moveDown ( 1 ) h…" at bounding box center [584, 235] width 246 height 263
click at [563, 147] on div "helper . moveRight ( ) helper . build ( "downArrow" ) helper . moveDown ( 1 ) h…" at bounding box center [584, 235] width 246 height 263
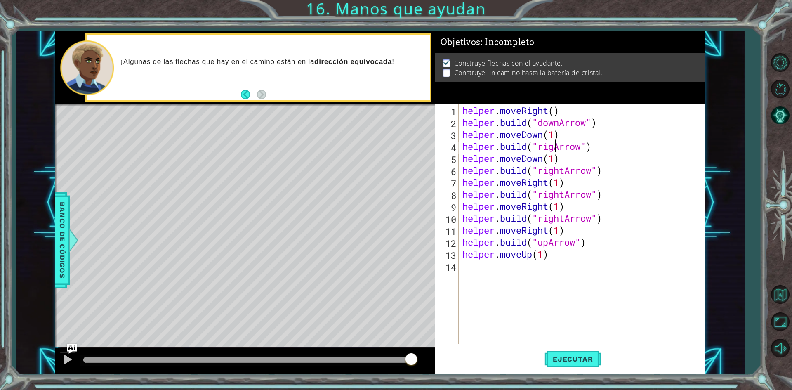
scroll to position [0, 5]
click at [544, 159] on div "helper . moveRight ( ) helper . build ( "downArrow" ) helper . moveDown ( 1 ) h…" at bounding box center [584, 235] width 246 height 263
click at [742, 176] on div "1 ההההההההההההההההההההההההההההההההההההההההההההההההההההההההההההההההההההההההההההה…" at bounding box center [380, 202] width 728 height 343
click at [595, 216] on div "helper . moveRight ( ) helper . build ( "downArrow" ) helper . moveDown ( 1 ) h…" at bounding box center [584, 235] width 246 height 263
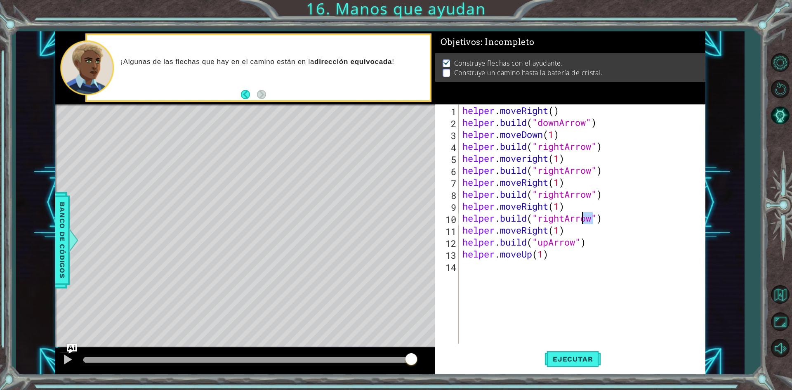
drag, startPoint x: 595, startPoint y: 216, endPoint x: 583, endPoint y: 219, distance: 13.1
click at [583, 219] on div "helper . moveRight ( ) helper . build ( "downArrow" ) helper . moveDown ( 1 ) h…" at bounding box center [584, 235] width 246 height 263
click at [566, 219] on div "helper . moveRight ( ) helper . build ( "downArrow" ) helper . moveDown ( 1 ) h…" at bounding box center [584, 235] width 246 height 263
click at [585, 248] on div "helper . moveRight ( ) helper . build ( "downArrow" ) helper . moveDown ( 1 ) h…" at bounding box center [584, 235] width 246 height 263
click at [588, 243] on div "helper . moveRight ( ) helper . build ( "downArrow" ) helper . moveDown ( 1 ) h…" at bounding box center [584, 235] width 246 height 263
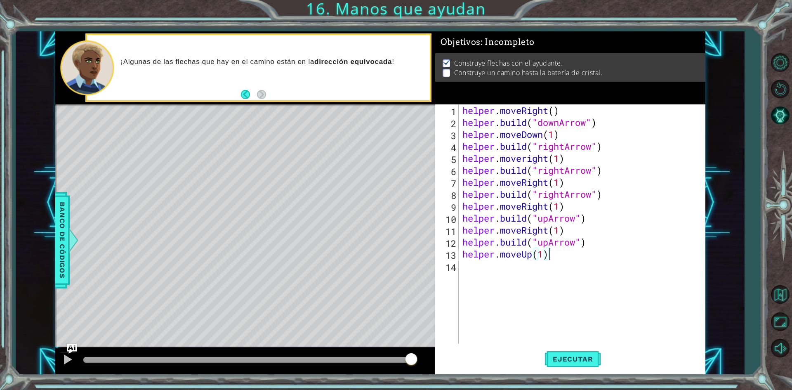
type textarea "[DOMAIN_NAME]("upArrow")"
drag, startPoint x: 588, startPoint y: 243, endPoint x: 457, endPoint y: 246, distance: 131.6
click at [457, 246] on div "[DOMAIN_NAME]("upArrow") 1 2 3 4 5 6 7 8 9 10 11 12 13 14 helper . moveRight ( …" at bounding box center [568, 223] width 267 height 239
drag, startPoint x: 553, startPoint y: 255, endPoint x: 446, endPoint y: 251, distance: 106.9
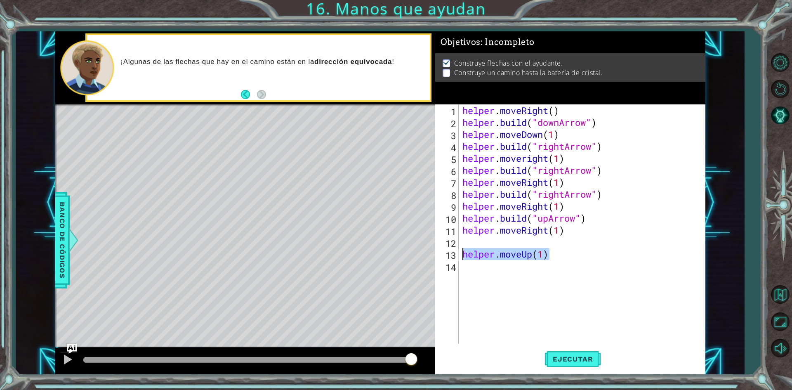
click at [446, 251] on div "1 2 3 4 5 6 7 8 9 10 11 12 13 14 helper . moveRight ( ) helper . build ( "downA…" at bounding box center [568, 223] width 267 height 239
type textarea "helper.moveUp(1)"
click at [548, 231] on div "helper . moveRight ( ) helper . build ( "downArrow" ) helper . moveDown ( 1 ) h…" at bounding box center [584, 235] width 246 height 263
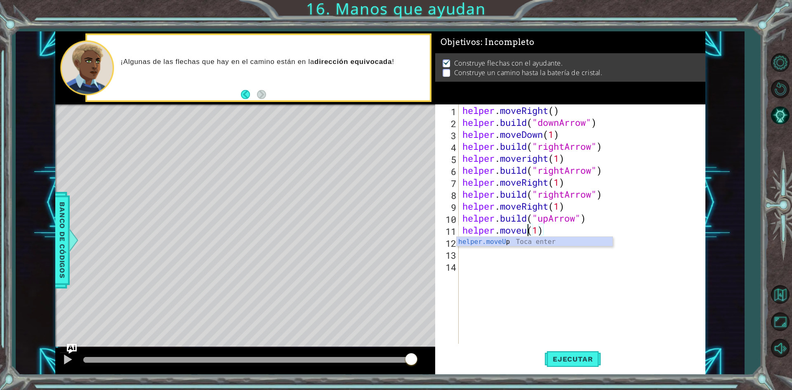
scroll to position [0, 3]
click at [580, 356] on span "Ejecutar" at bounding box center [572, 359] width 56 height 8
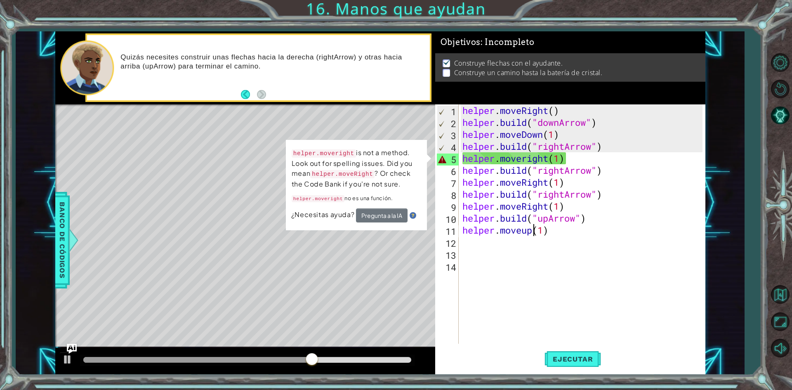
click at [527, 157] on div "helper . moveRight ( ) helper . build ( "downArrow" ) helper . moveDown ( 1 ) h…" at bounding box center [584, 235] width 246 height 263
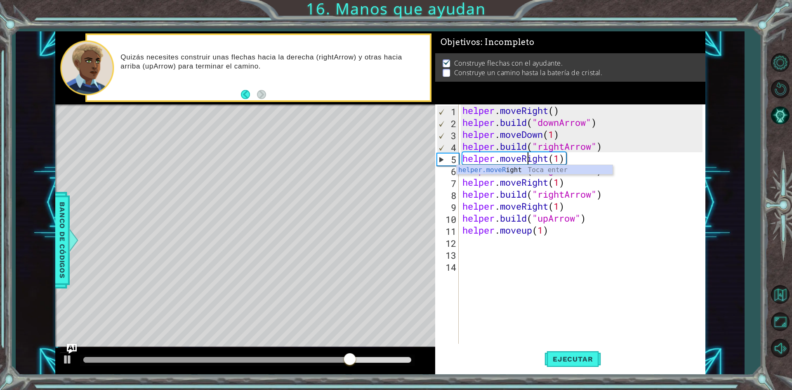
click at [745, 236] on div "1 ההההההההההההההההההההההההההההההההההההההההההההההההההההההההההההההההההההההההההההה…" at bounding box center [396, 195] width 792 height 390
click at [555, 351] on button "Ejecutar" at bounding box center [572, 359] width 56 height 27
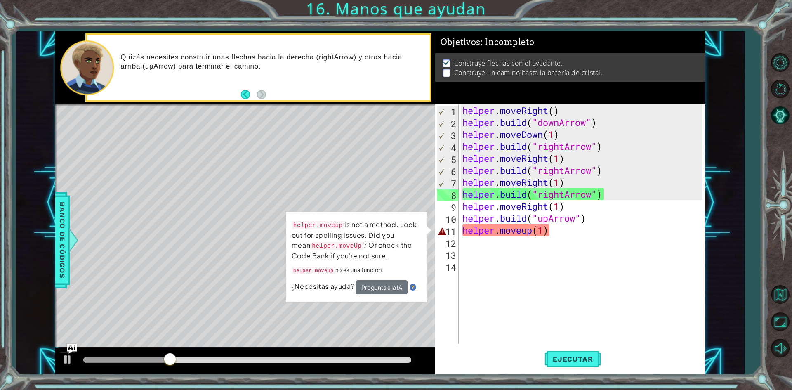
click at [527, 229] on div "helper . moveRight ( ) helper . build ( "downArrow" ) helper . moveDown ( 1 ) h…" at bounding box center [584, 235] width 246 height 263
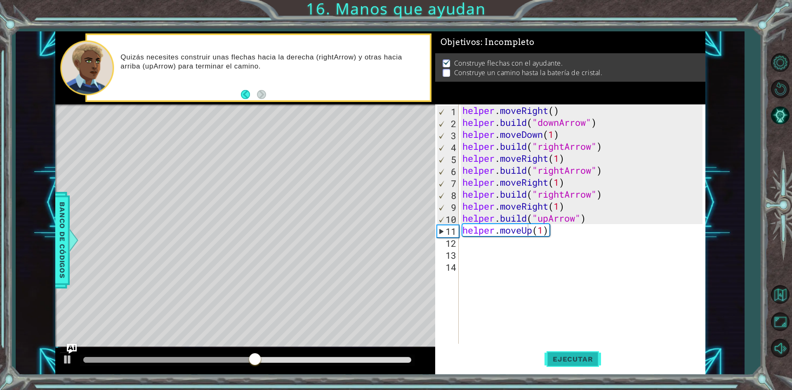
click at [596, 363] on button "Ejecutar" at bounding box center [572, 359] width 56 height 27
drag, startPoint x: 129, startPoint y: 358, endPoint x: 487, endPoint y: 385, distance: 359.0
click at [487, 385] on div "1 ההההההההההההההההההההההההההההההההההההההההההההההההההההההההההההההההההההההההההההה…" at bounding box center [396, 195] width 792 height 390
drag, startPoint x: 99, startPoint y: 358, endPoint x: 359, endPoint y: 375, distance: 260.4
click at [359, 375] on div "1 ההההההההההההההההההההההההההההההההההההההההההההההההההההההההההההההההההההההההההההה…" at bounding box center [396, 195] width 792 height 390
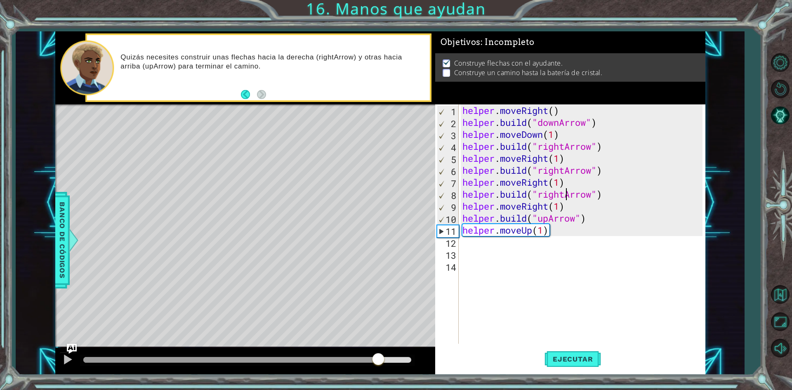
click at [565, 192] on div "helper . moveRight ( ) helper . build ( "downArrow" ) helper . moveDown ( 1 ) h…" at bounding box center [584, 235] width 246 height 263
drag, startPoint x: 565, startPoint y: 192, endPoint x: 540, endPoint y: 192, distance: 24.7
click at [540, 192] on div "helper . moveRight ( ) helper . build ( "downArrow" ) helper . moveDown ( 1 ) h…" at bounding box center [584, 235] width 246 height 263
click at [562, 189] on div "helper . moveRight ( ) helper . build ( "downArrow" ) helper . moveDown ( 1 ) h…" at bounding box center [582, 223] width 242 height 239
click at [566, 193] on div "helper . moveRight ( ) helper . build ( "downArrow" ) helper . moveDown ( 1 ) h…" at bounding box center [584, 235] width 246 height 263
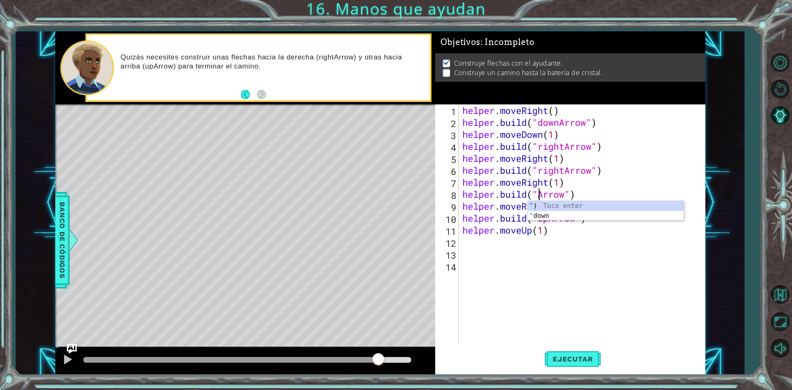
scroll to position [0, 4]
click at [550, 206] on div "helper . moveRight ( ) helper . build ( "downArrow" ) helper . moveDown ( 1 ) h…" at bounding box center [584, 235] width 246 height 263
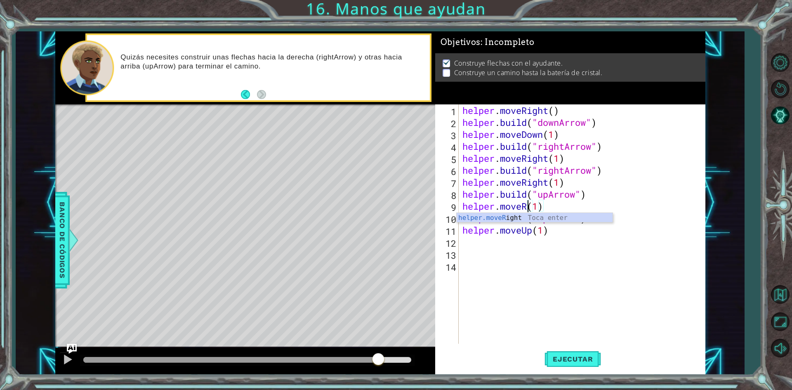
scroll to position [0, 3]
click at [560, 231] on div "helper . moveRight ( ) helper . build ( "downArrow" ) helper . moveDown ( 1 ) h…" at bounding box center [584, 235] width 246 height 263
drag, startPoint x: 597, startPoint y: 215, endPoint x: 457, endPoint y: 217, distance: 140.2
click at [457, 217] on div "helper.moveUp(1) 1 2 3 4 5 6 7 8 9 10 11 12 13 14 helper . moveRight ( ) helper…" at bounding box center [568, 223] width 267 height 239
type textarea "[DOMAIN_NAME]("upArrow")"
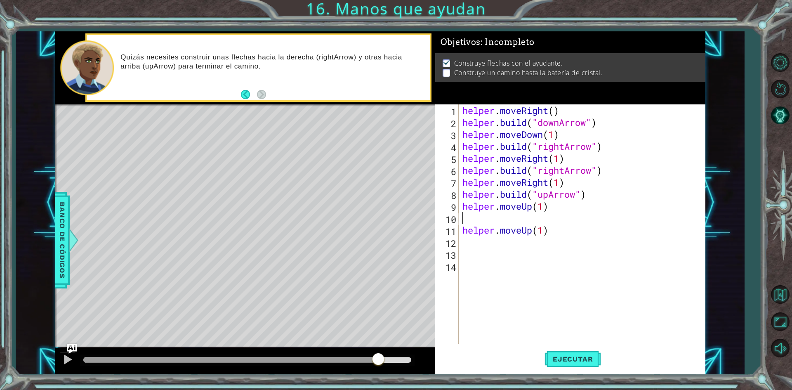
scroll to position [0, 0]
drag, startPoint x: 534, startPoint y: 230, endPoint x: 461, endPoint y: 233, distance: 72.7
click at [461, 233] on div "helper . moveRight ( ) helper . build ( "downArrow" ) helper . moveDown ( 1 ) h…" at bounding box center [584, 235] width 246 height 263
type textarea "helper.moveUp(1)"
click at [588, 362] on span "Ejecutar" at bounding box center [572, 359] width 56 height 8
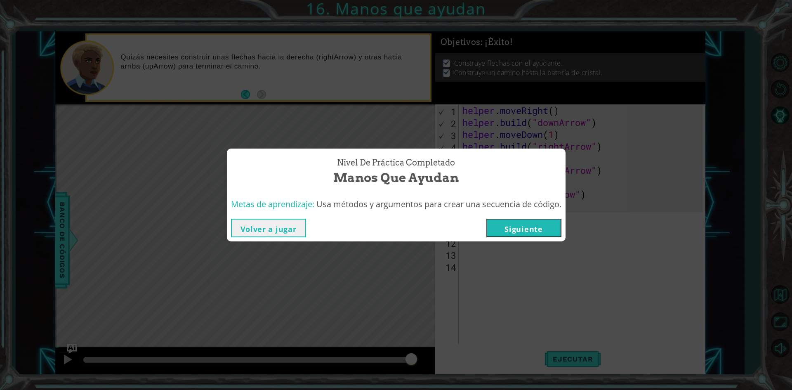
click at [534, 225] on button "Siguiente" at bounding box center [523, 228] width 75 height 19
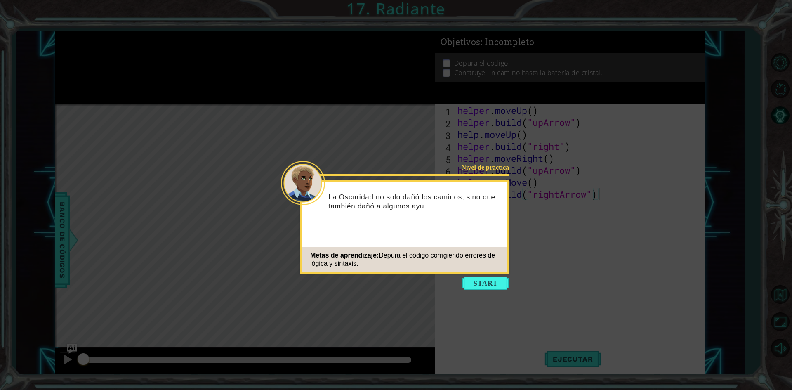
click at [490, 275] on icon at bounding box center [396, 195] width 792 height 390
click at [494, 282] on button "Start" at bounding box center [485, 282] width 47 height 13
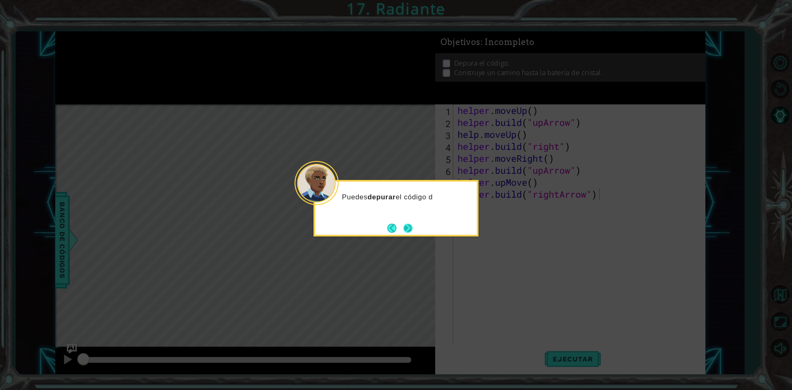
click at [403, 224] on button "Next" at bounding box center [407, 228] width 9 height 9
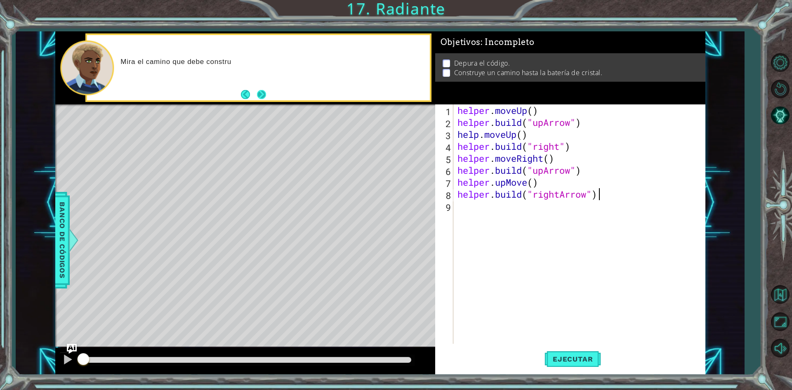
click at [262, 94] on button "Next" at bounding box center [261, 94] width 9 height 9
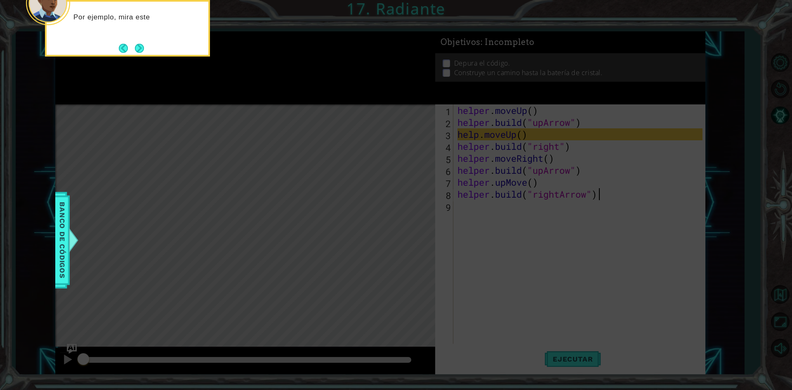
drag, startPoint x: 602, startPoint y: 358, endPoint x: 597, endPoint y: 339, distance: 18.8
click at [601, 354] on icon at bounding box center [396, 58] width 792 height 663
click at [139, 56] on icon at bounding box center [396, 58] width 792 height 663
click at [140, 52] on button "Next" at bounding box center [139, 48] width 9 height 9
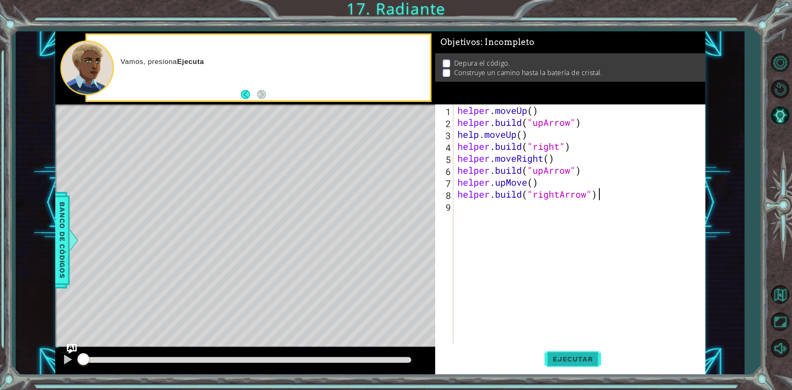
click at [577, 359] on span "Ejecutar" at bounding box center [572, 359] width 56 height 8
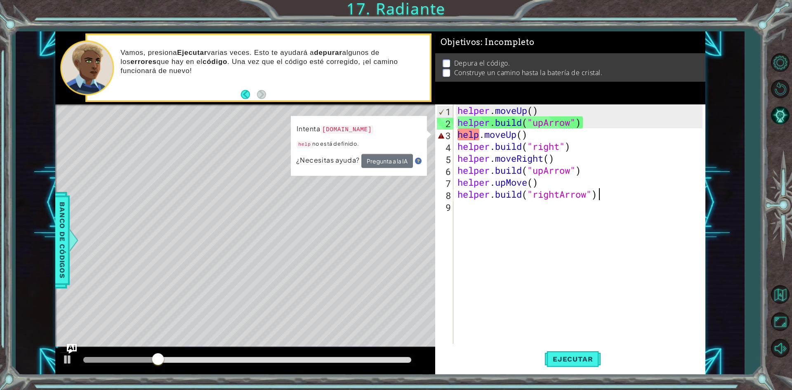
drag, startPoint x: 480, startPoint y: 132, endPoint x: 489, endPoint y: 129, distance: 9.9
click at [482, 132] on div "helper . moveUp ( ) helper . build ( "upArrow" ) help . moveUp ( ) helper . bui…" at bounding box center [581, 235] width 251 height 263
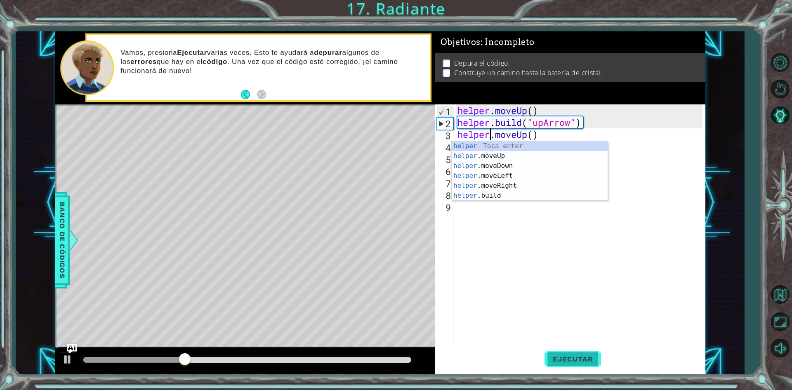
click at [551, 353] on button "Ejecutar" at bounding box center [572, 359] width 56 height 27
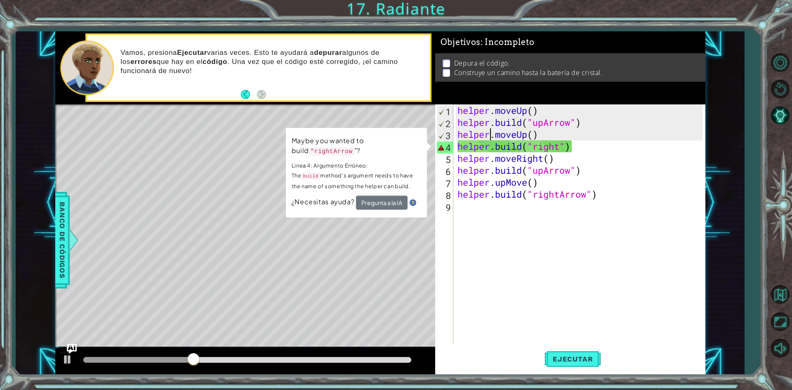
click at [561, 146] on div "helper . moveUp ( ) helper . build ( "upArrow" ) helper . moveUp ( ) helper . b…" at bounding box center [581, 235] width 251 height 263
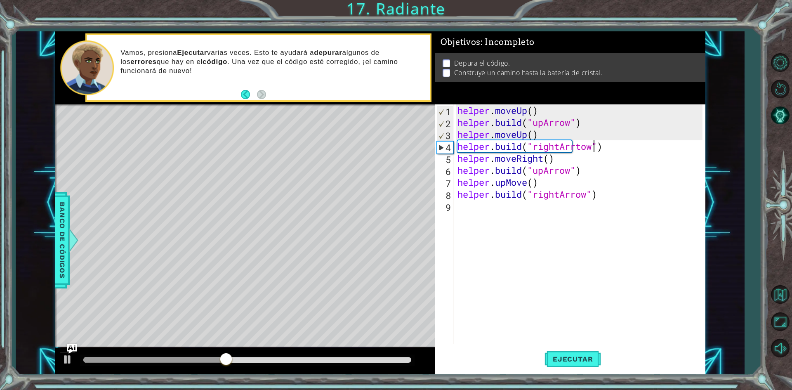
scroll to position [0, 6]
click at [585, 145] on div "helper . moveUp ( ) helper . build ( "upArrow" ) helper . moveUp ( ) helper . b…" at bounding box center [581, 235] width 251 height 263
click at [576, 353] on button "Ejecutar" at bounding box center [572, 359] width 56 height 27
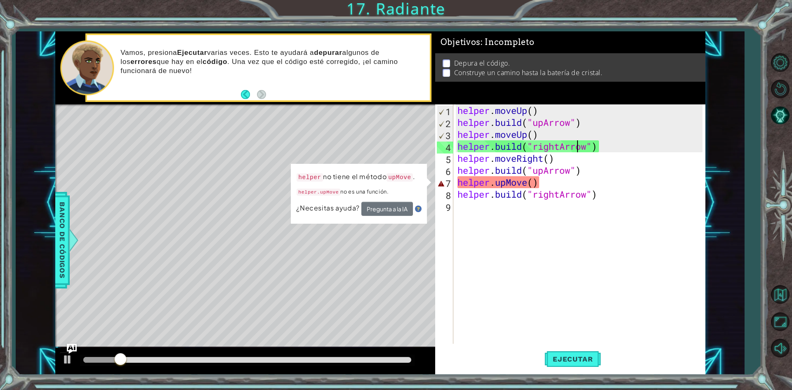
click at [529, 180] on div "helper . moveUp ( ) helper . build ( "upArrow" ) helper . moveUp ( ) helper . b…" at bounding box center [581, 235] width 251 height 263
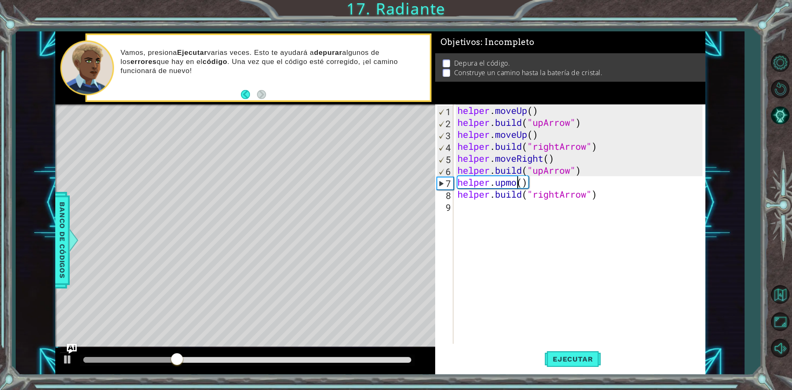
scroll to position [0, 3]
click at [506, 183] on div "helper . moveUp ( ) helper . build ( "upArrow" ) helper . moveUp ( ) helper . b…" at bounding box center [581, 235] width 251 height 263
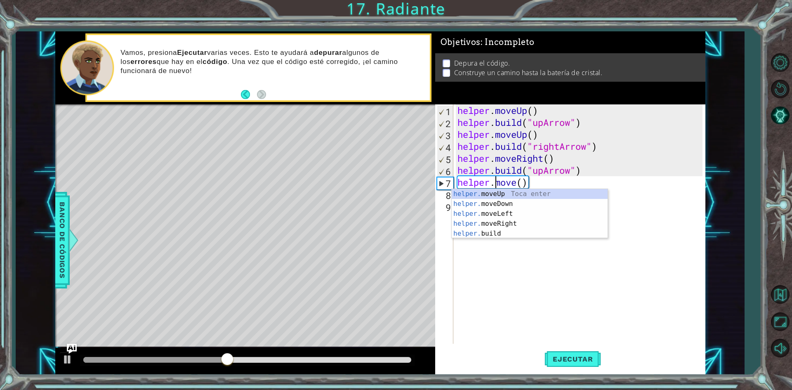
click at [518, 182] on div "helper . moveUp ( ) helper . build ( "upArrow" ) helper . moveUp ( ) helper . b…" at bounding box center [581, 235] width 251 height 263
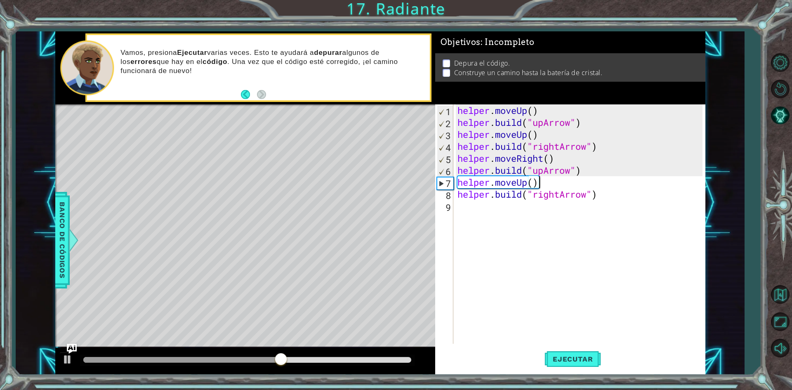
click at [540, 180] on div "helper . moveUp ( ) helper . build ( "upArrow" ) helper . moveUp ( ) helper . b…" at bounding box center [581, 235] width 251 height 263
click at [551, 360] on span "Ejecutar" at bounding box center [572, 359] width 56 height 8
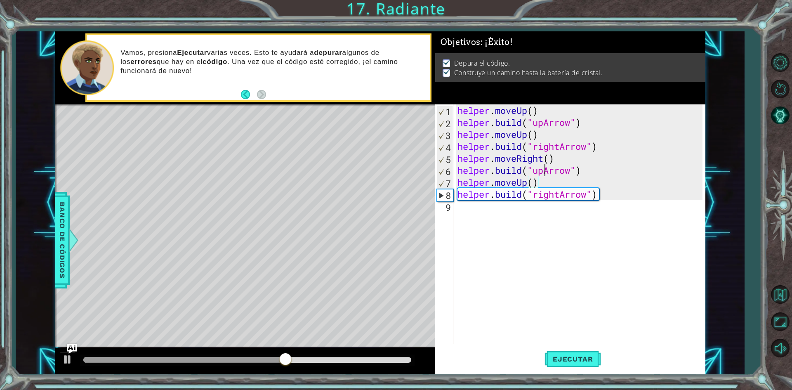
click at [546, 172] on div "helper . moveUp ( ) helper . build ( "upArrow" ) helper . moveUp ( ) helper . b…" at bounding box center [581, 235] width 251 height 263
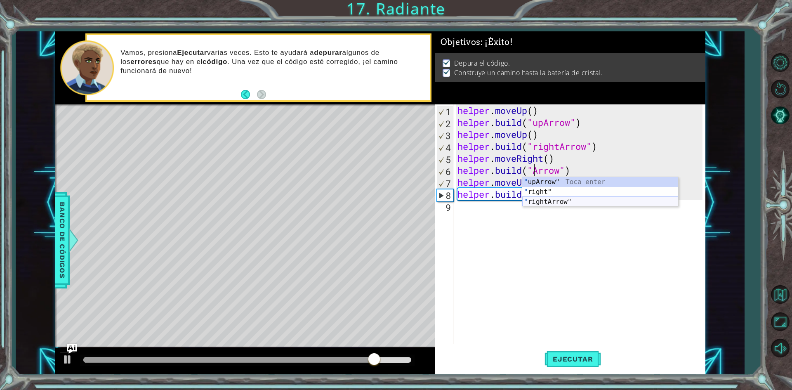
click at [612, 205] on div "" upArrow" Toca enter " right" Toca enter " rightArrow" Toca enter" at bounding box center [600, 201] width 156 height 49
type textarea "[DOMAIN_NAME]("rightArrow")"
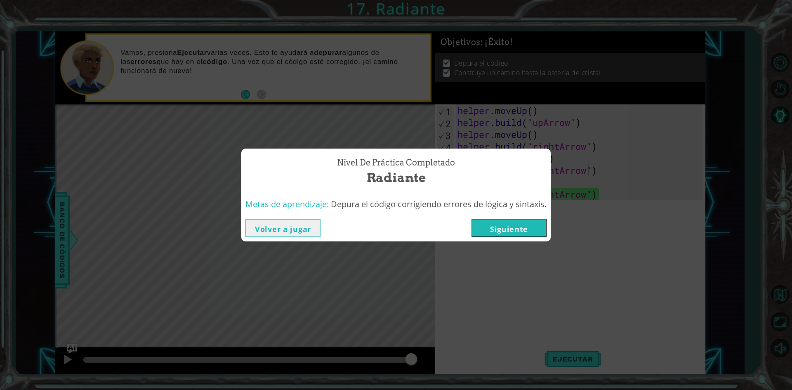
click at [529, 230] on button "Siguiente" at bounding box center [508, 228] width 75 height 19
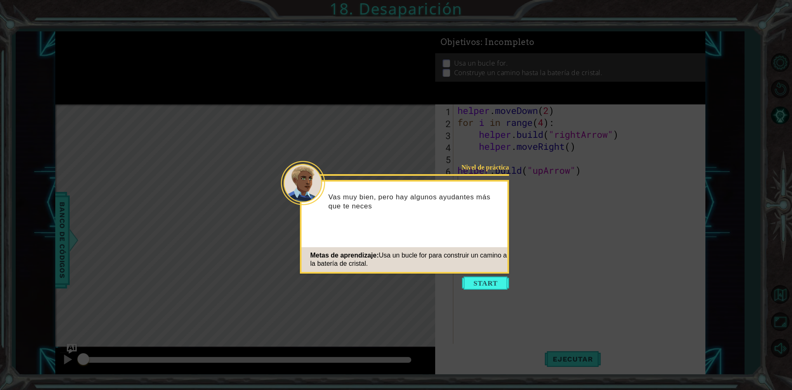
click at [492, 288] on button "Start" at bounding box center [485, 282] width 47 height 13
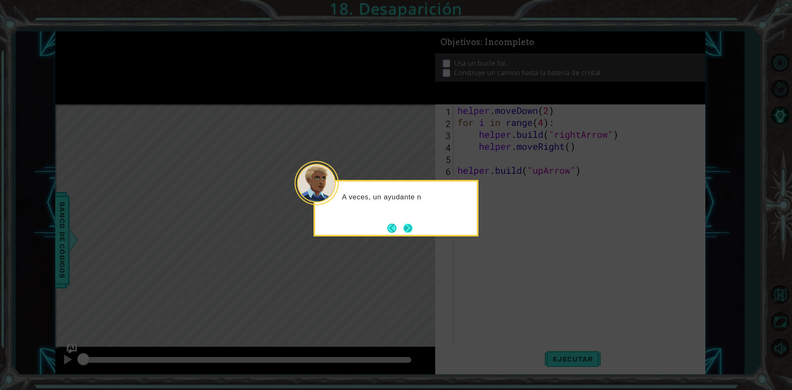
click at [407, 233] on button "Next" at bounding box center [407, 228] width 9 height 9
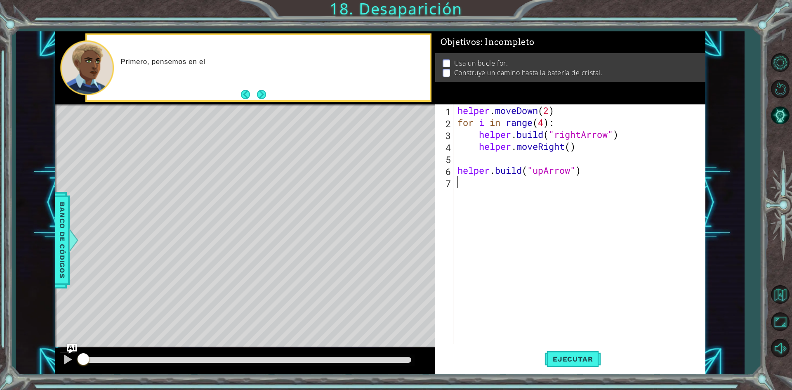
click at [261, 92] on button "Next" at bounding box center [261, 94] width 9 height 9
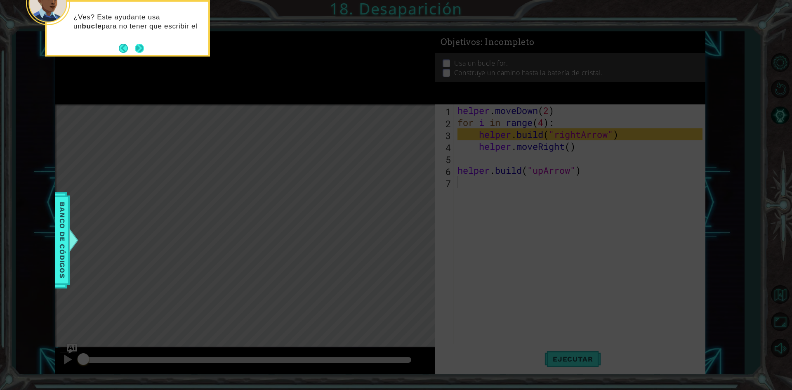
click at [144, 49] on button "Next" at bounding box center [139, 48] width 9 height 9
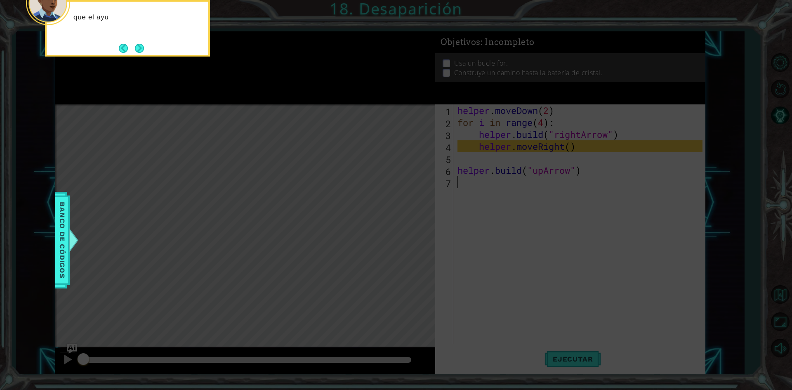
click at [144, 49] on button "Next" at bounding box center [139, 48] width 9 height 9
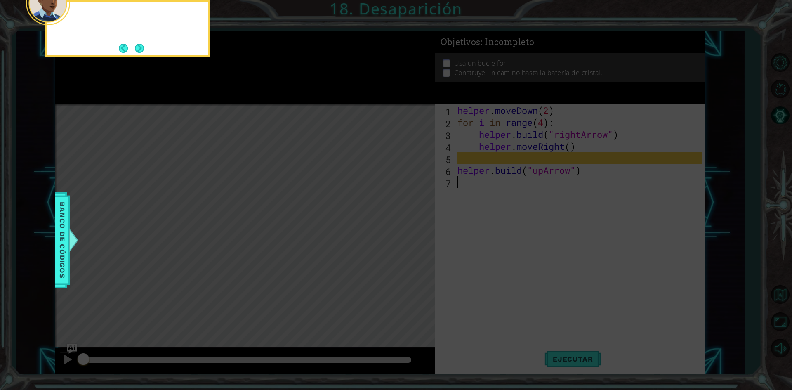
click at [144, 49] on button "Next" at bounding box center [139, 48] width 9 height 9
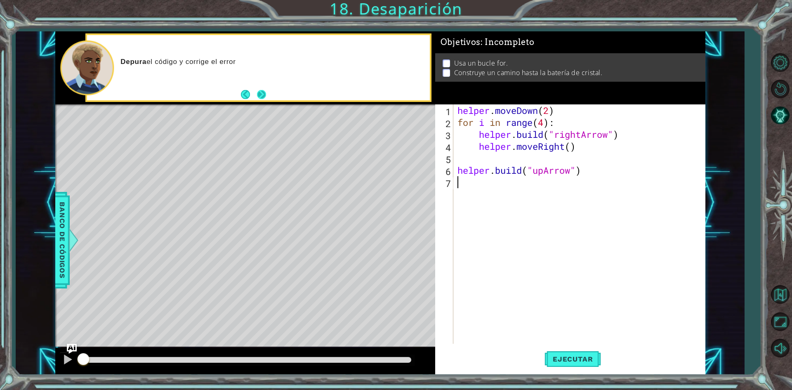
click at [261, 90] on button "Next" at bounding box center [261, 94] width 9 height 9
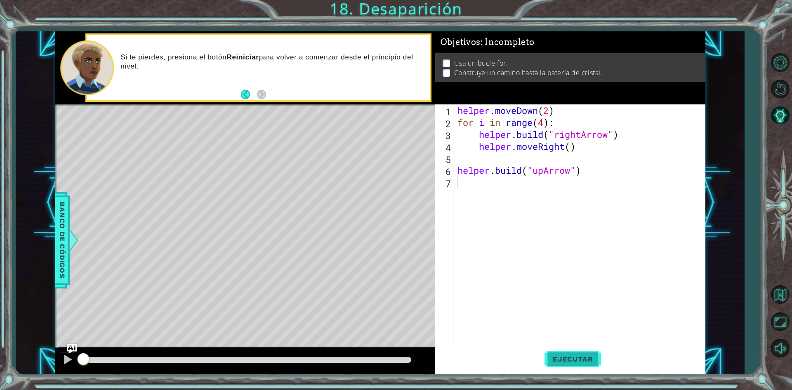
click at [565, 358] on span "Ejecutar" at bounding box center [572, 359] width 56 height 8
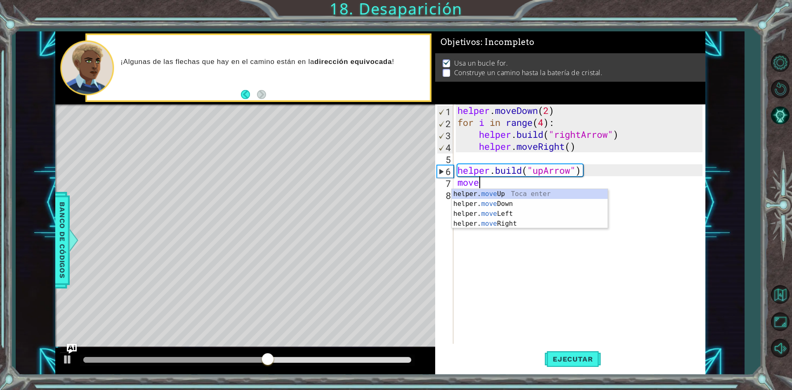
scroll to position [0, 0]
type textarea "helper.moveUp(1)"
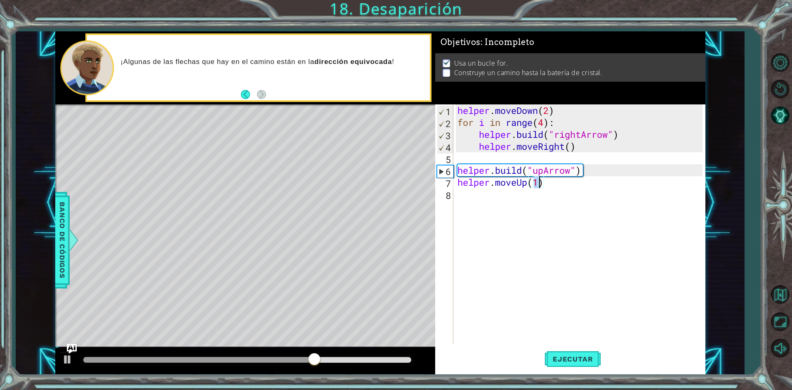
click at [463, 194] on div "helper . moveDown ( 2 ) for i in range ( 4 ) : helper . build ( "rightArrow" ) …" at bounding box center [581, 235] width 251 height 263
click at [560, 195] on div "helper . moveDown ( 2 ) for i in range ( 4 ) : helper . build ( "rightArrow" ) …" at bounding box center [579, 223] width 247 height 239
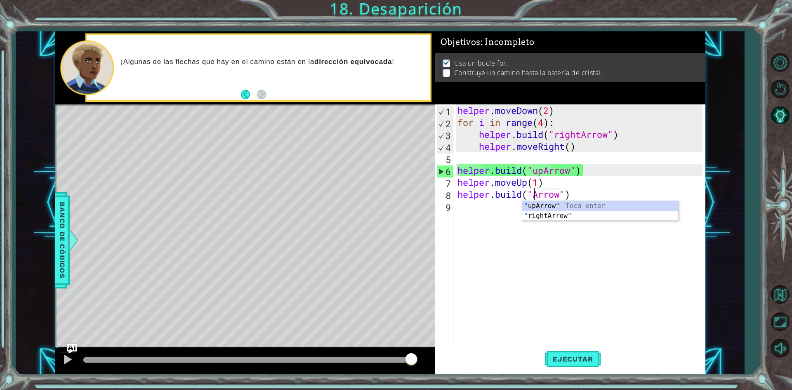
scroll to position [0, 4]
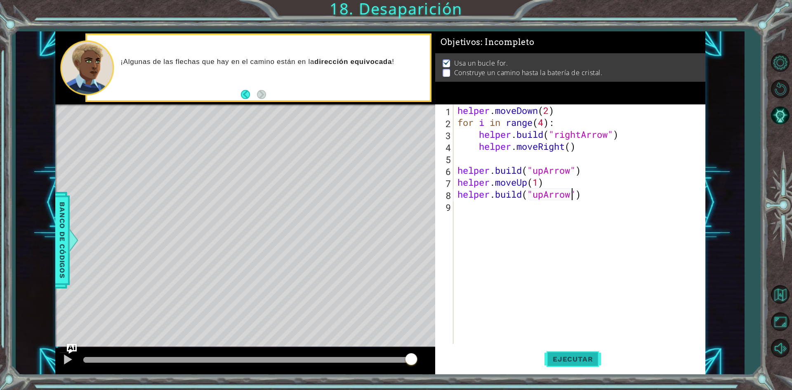
type textarea "[DOMAIN_NAME]("upArrow")"
click at [582, 360] on span "Ejecutar" at bounding box center [572, 359] width 56 height 8
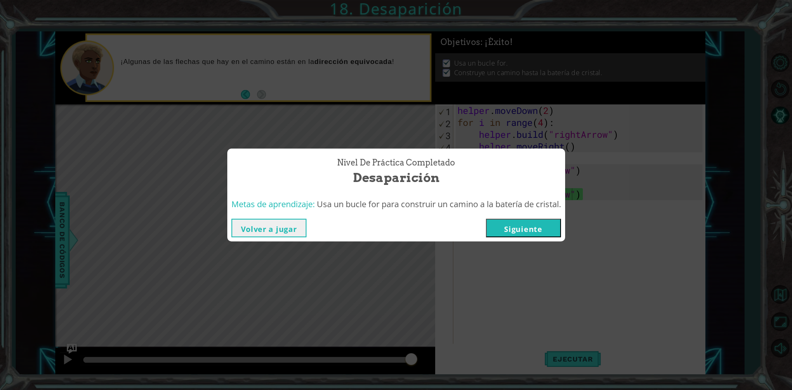
click at [526, 222] on button "Siguiente" at bounding box center [523, 228] width 75 height 19
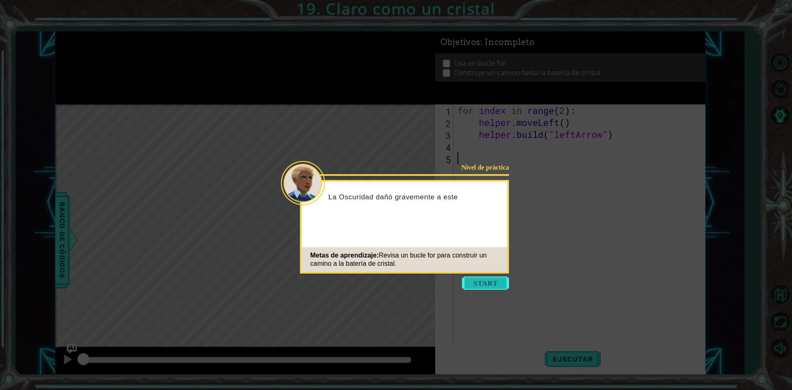
click at [493, 283] on button "Start" at bounding box center [485, 282] width 47 height 13
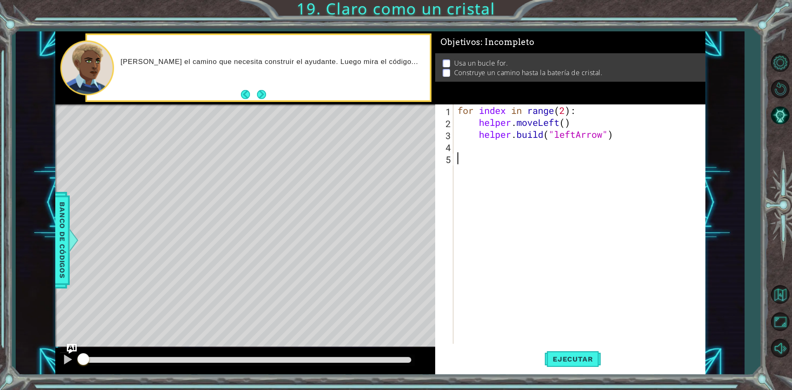
click at [560, 376] on div "1 ההההההההההההההההההההההההההההההההההההההההההההההההההההההההההההההההההההההההההההה…" at bounding box center [396, 195] width 792 height 390
click at [559, 364] on button "Ejecutar" at bounding box center [572, 359] width 56 height 27
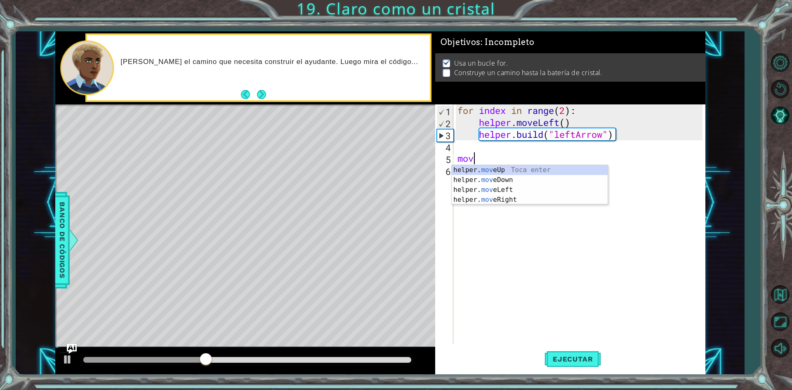
type textarea "m"
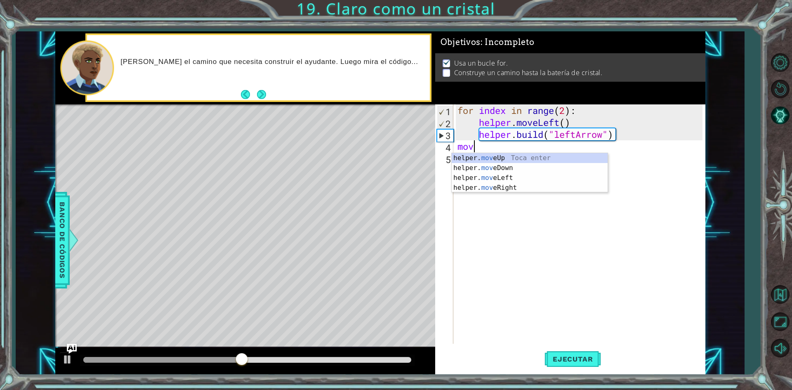
scroll to position [0, 0]
click at [499, 180] on div "helper. move Up Toca enter helper. move Down Toca enter helper. move Left Toca …" at bounding box center [530, 182] width 156 height 59
type textarea "helper.moveLeft(1)"
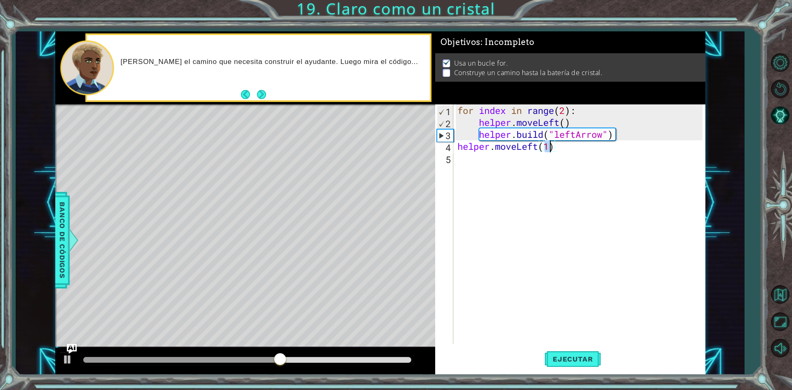
click at [459, 160] on div "for index in range ( 2 ) : helper . moveLeft ( ) helper . build ( "leftArrow" )…" at bounding box center [581, 235] width 251 height 263
click at [559, 154] on div "for index in range ( 2 ) : helper . moveLeft ( ) helper . build ( "leftArrow" )…" at bounding box center [579, 223] width 247 height 239
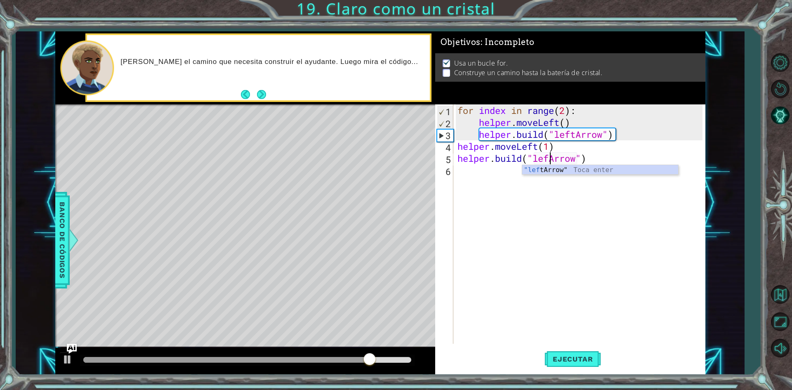
scroll to position [0, 4]
type textarea "[DOMAIN_NAME]("leftArrow")"
click at [456, 173] on div "for index in range ( 2 ) : helper . moveLeft ( ) helper . build ( "leftArrow" )…" at bounding box center [581, 235] width 251 height 263
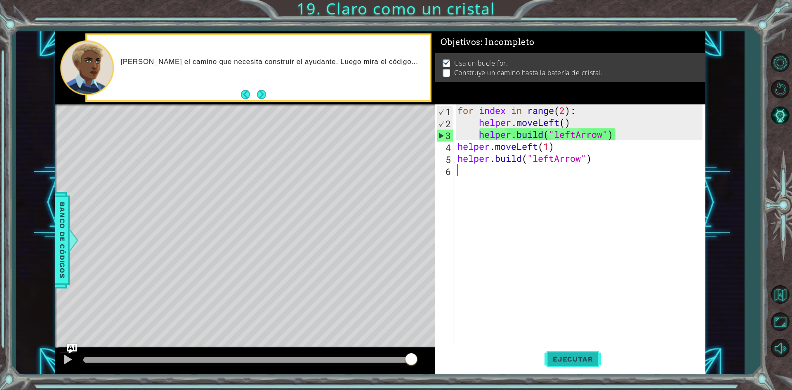
click at [570, 355] on span "Ejecutar" at bounding box center [572, 359] width 56 height 8
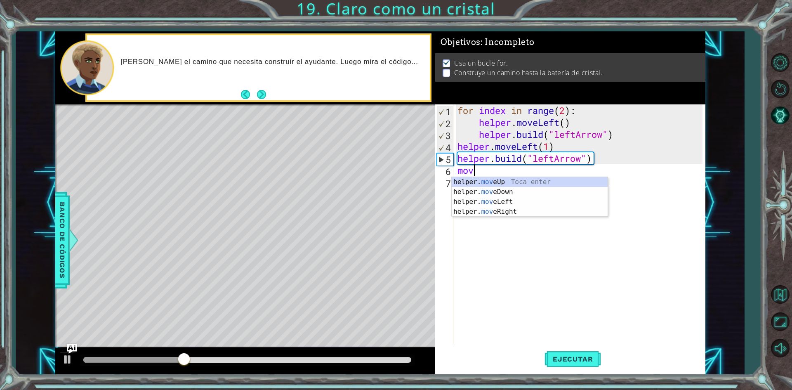
scroll to position [0, 0]
click at [510, 202] on div "helper. move Up Toca enter helper. move Down Toca enter helper. move Left Toca …" at bounding box center [530, 206] width 156 height 59
type textarea "helper.moveLeft(1)"
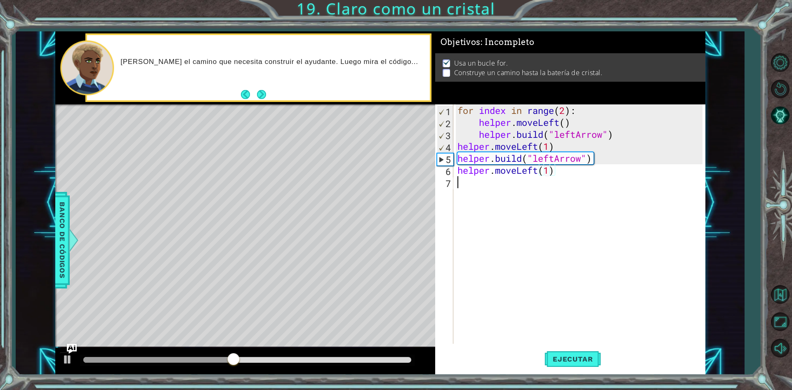
click at [464, 184] on div "for index in range ( 2 ) : helper . moveLeft ( ) helper . build ( "leftArrow" )…" at bounding box center [581, 235] width 251 height 263
click at [558, 181] on div "for index in range ( 2 ) : helper . moveLeft ( ) helper . build ( "leftArrow" )…" at bounding box center [579, 223] width 247 height 239
click at [558, 181] on div "for index in range ( 2 ) : helper . moveLeft ( ) helper . build ( "leftArrow" )…" at bounding box center [581, 235] width 251 height 263
click at [560, 180] on div "for index in range ( 2 ) : helper . moveLeft ( ) helper . build ( "leftArrow" )…" at bounding box center [581, 235] width 251 height 263
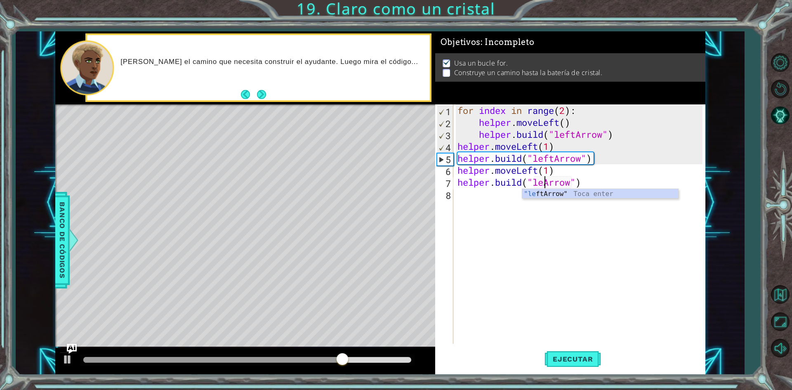
scroll to position [0, 4]
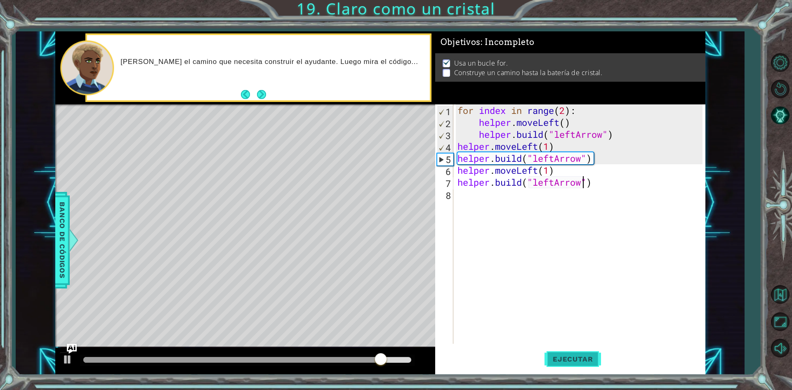
type textarea "[DOMAIN_NAME]("leftArrow")"
click at [579, 358] on span "Ejecutar" at bounding box center [572, 359] width 56 height 8
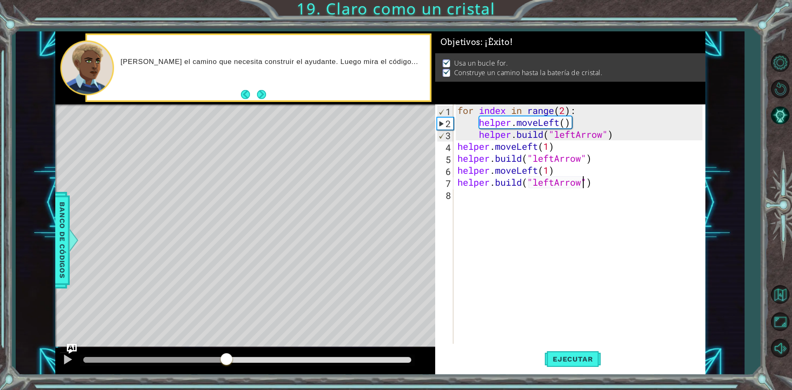
click at [226, 358] on div at bounding box center [247, 360] width 328 height 6
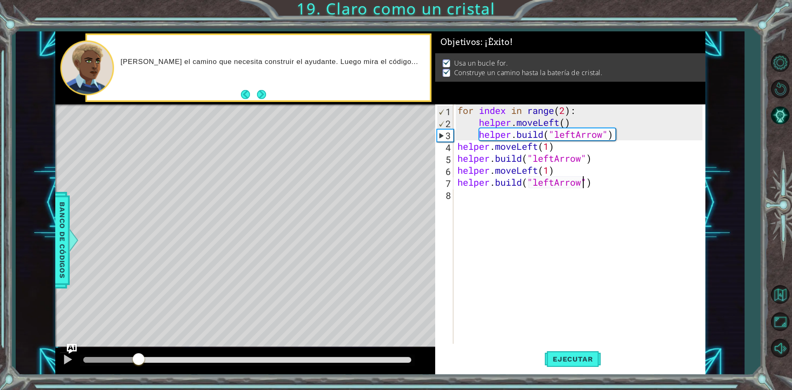
drag, startPoint x: 228, startPoint y: 359, endPoint x: 122, endPoint y: 363, distance: 105.7
click at [131, 363] on div at bounding box center [138, 359] width 15 height 15
click at [55, 374] on div at bounding box center [245, 361] width 380 height 26
click at [64, 360] on div at bounding box center [67, 359] width 11 height 11
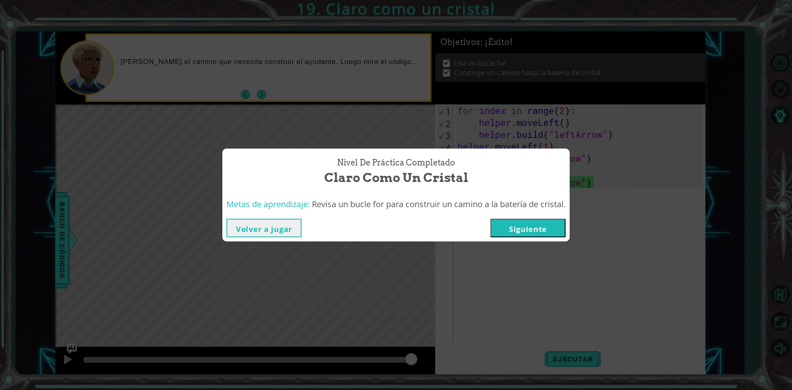
click at [534, 231] on button "Siguiente" at bounding box center [527, 228] width 75 height 19
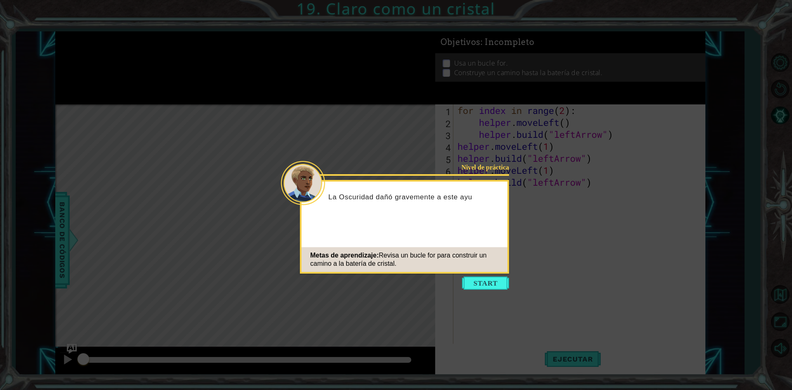
click at [781, 296] on icon at bounding box center [396, 195] width 792 height 390
click at [480, 277] on button "Start" at bounding box center [485, 282] width 47 height 13
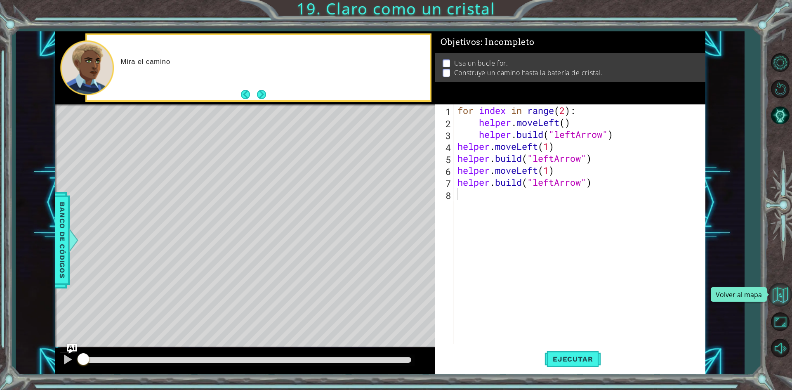
click at [783, 292] on button "Volver al mapa" at bounding box center [780, 294] width 24 height 24
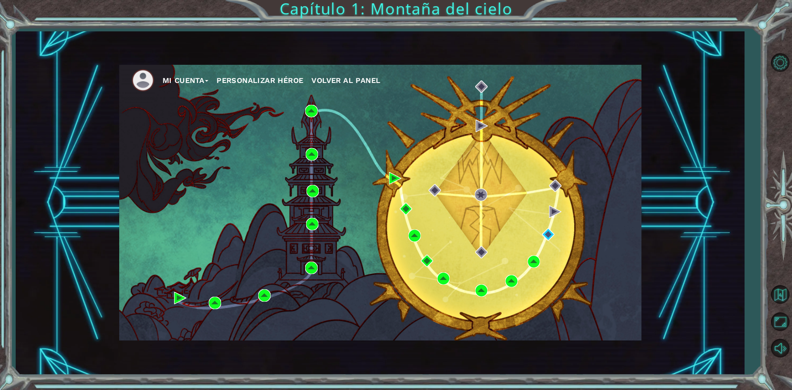
drag, startPoint x: 713, startPoint y: 133, endPoint x: 709, endPoint y: 129, distance: 5.3
click at [713, 133] on div "Mi Cuenta Personalizar héroe Volver al panel" at bounding box center [380, 202] width 728 height 343
